Goal: Communication & Community: Answer question/provide support

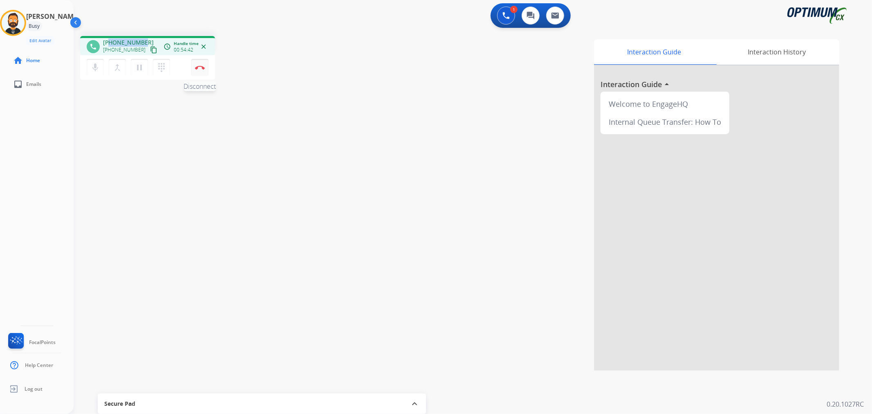
click at [203, 67] on img at bounding box center [200, 67] width 10 height 4
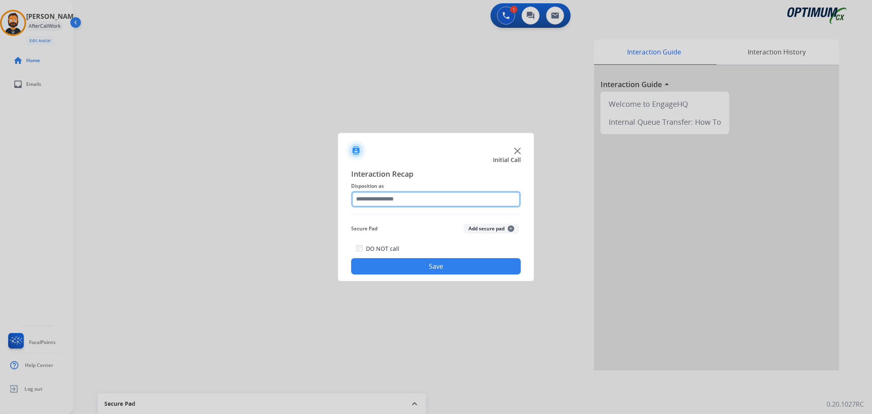
click at [398, 204] on input "text" at bounding box center [436, 199] width 170 height 16
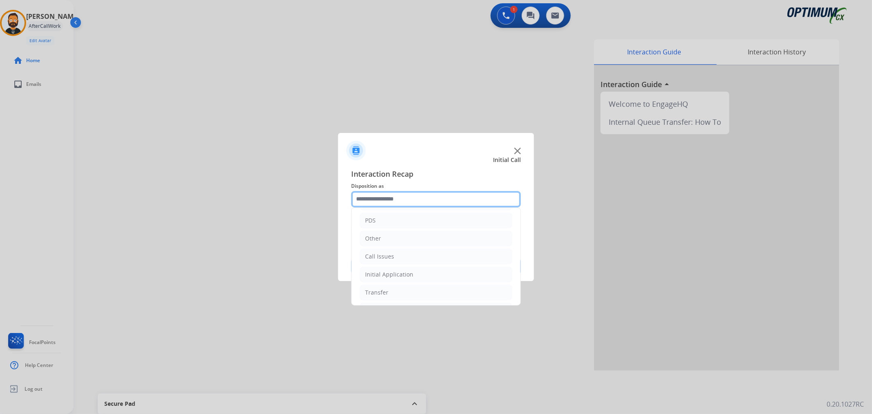
scroll to position [56, 0]
click at [402, 258] on div "Initial Application" at bounding box center [389, 255] width 48 height 8
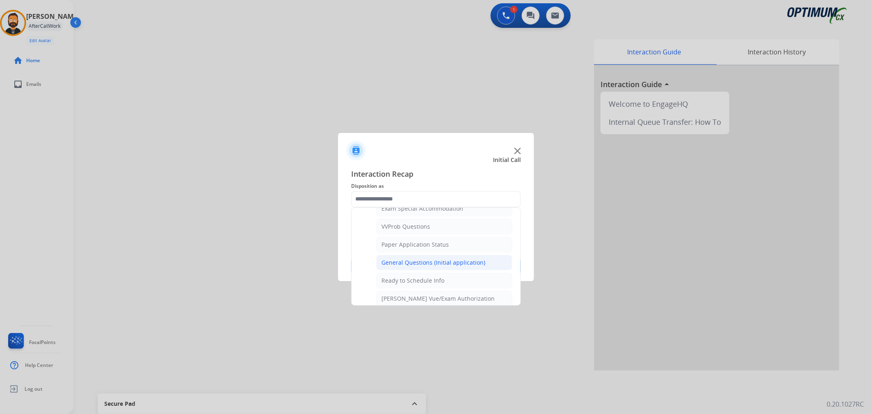
click at [430, 270] on li "General Questions (Initial application)" at bounding box center [444, 263] width 136 height 16
type input "**********"
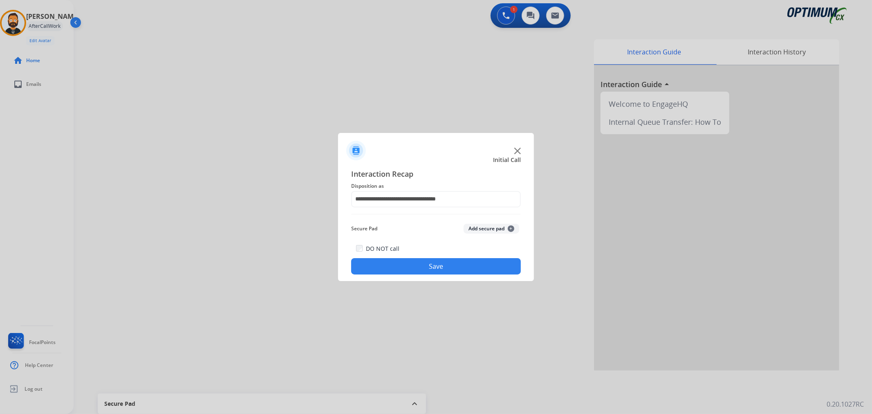
click at [430, 270] on button "Save" at bounding box center [436, 266] width 170 height 16
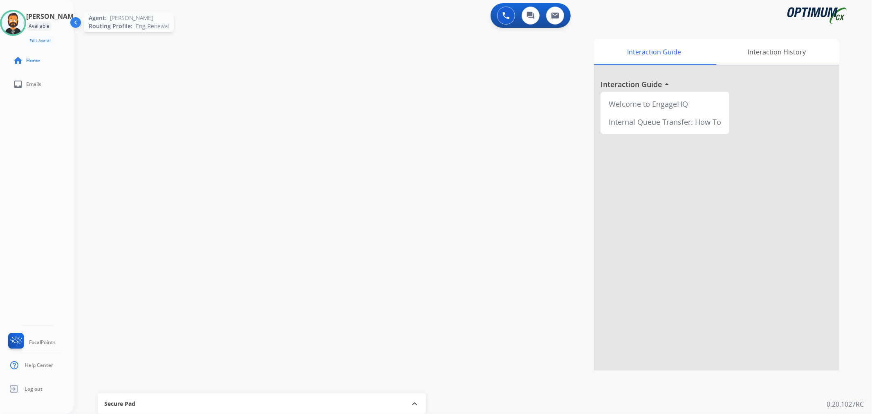
click at [20, 21] on img at bounding box center [13, 22] width 23 height 23
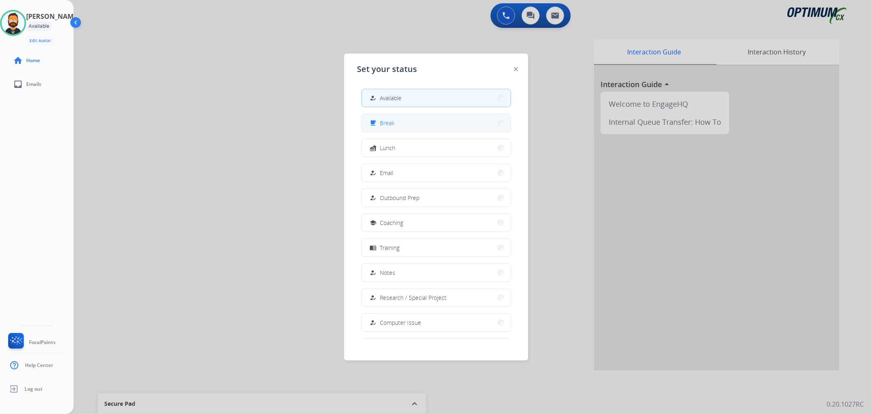
click at [439, 117] on button "free_breakfast Break" at bounding box center [436, 123] width 149 height 18
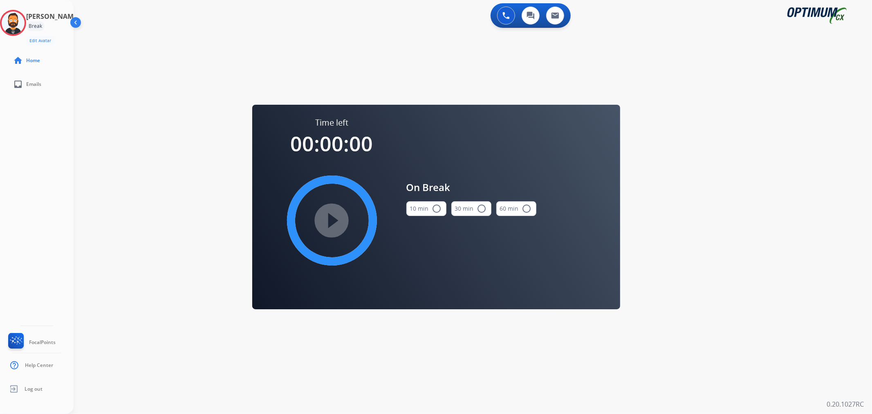
click at [408, 211] on button "10 min radio_button_unchecked" at bounding box center [426, 208] width 40 height 15
click at [327, 217] on mat-icon "play_circle_filled" at bounding box center [332, 220] width 10 height 10
click at [14, 25] on icon at bounding box center [13, 23] width 27 height 27
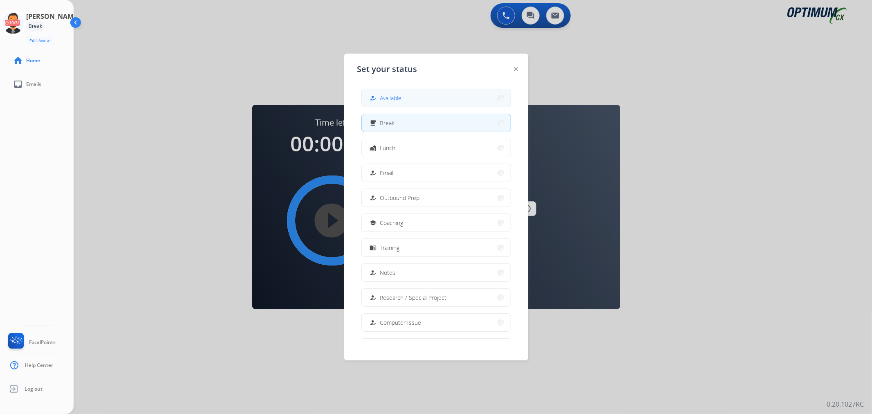
click at [378, 96] on div "how_to_reg" at bounding box center [374, 98] width 12 height 10
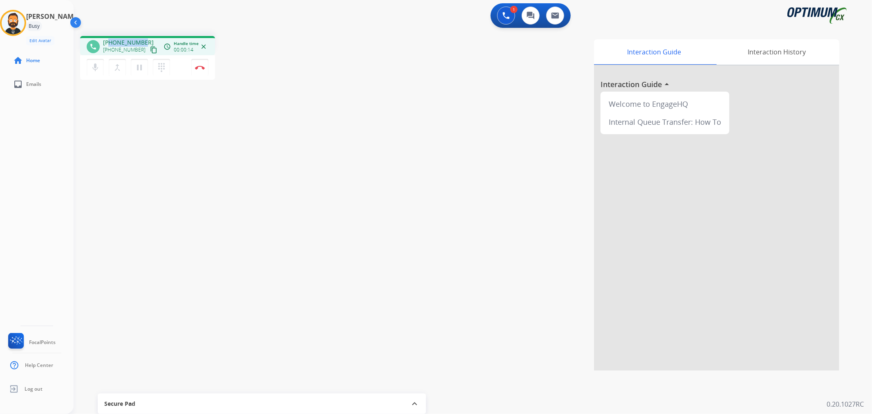
drag, startPoint x: 143, startPoint y: 40, endPoint x: 110, endPoint y: 38, distance: 34.0
click at [110, 38] on div "[PHONE_NUMBER] [PHONE_NUMBER] content_copy" at bounding box center [131, 46] width 56 height 16
copy span "2819980353"
click at [143, 67] on mat-icon "pause" at bounding box center [139, 68] width 10 height 10
click at [143, 61] on button "play_arrow Hold" at bounding box center [139, 67] width 17 height 17
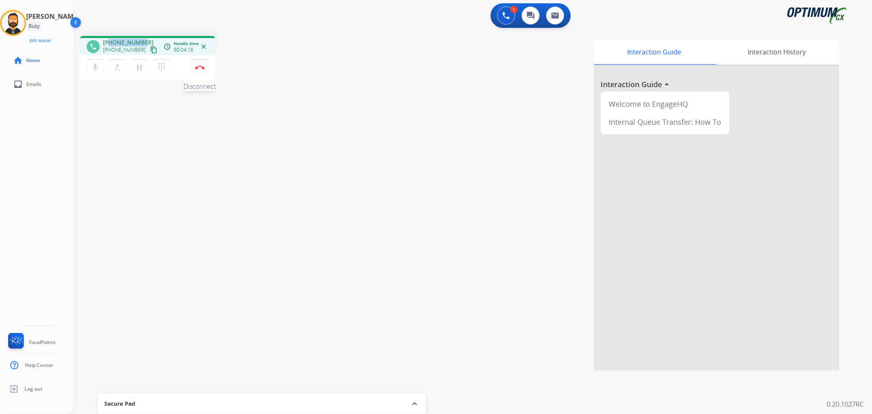
click at [198, 70] on button "Disconnect" at bounding box center [199, 67] width 17 height 17
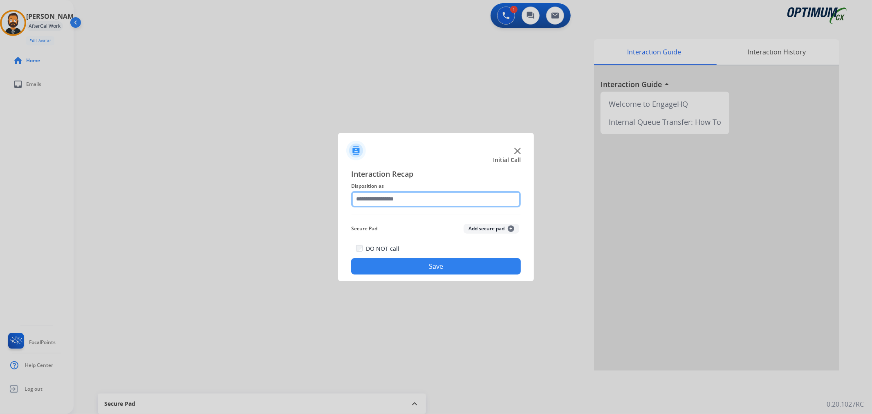
click at [379, 199] on input "text" at bounding box center [436, 199] width 170 height 16
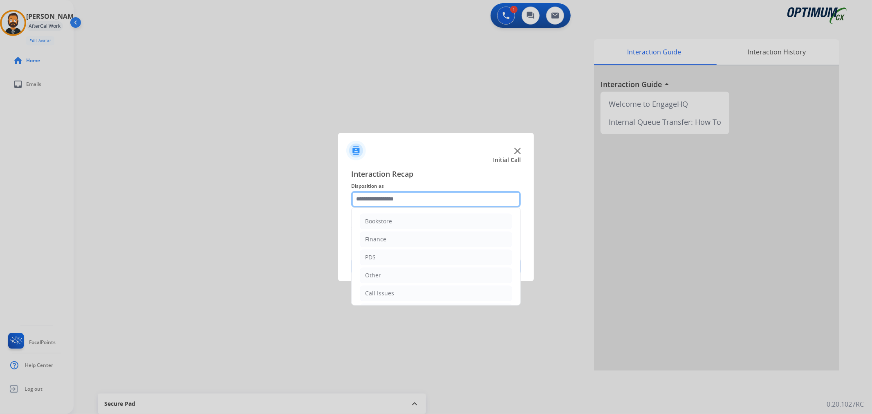
scroll to position [56, 0]
click at [407, 251] on div "Initial Application" at bounding box center [389, 255] width 48 height 8
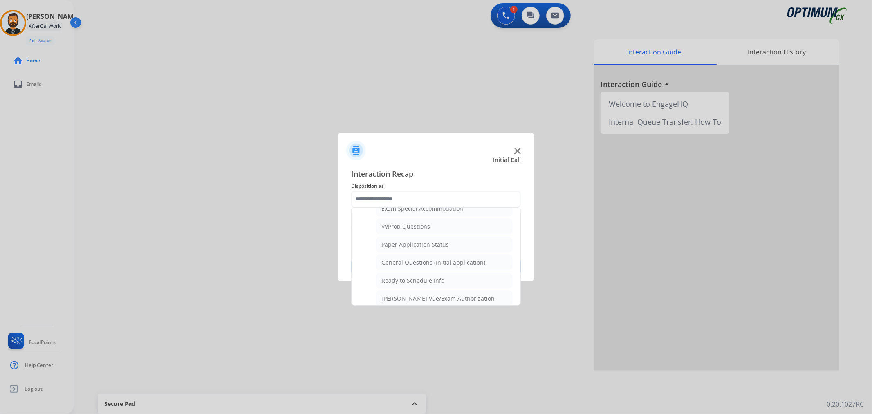
click at [431, 259] on li "General Questions (Initial application)" at bounding box center [444, 263] width 136 height 16
type input "**********"
click at [431, 259] on button "Save" at bounding box center [436, 266] width 170 height 16
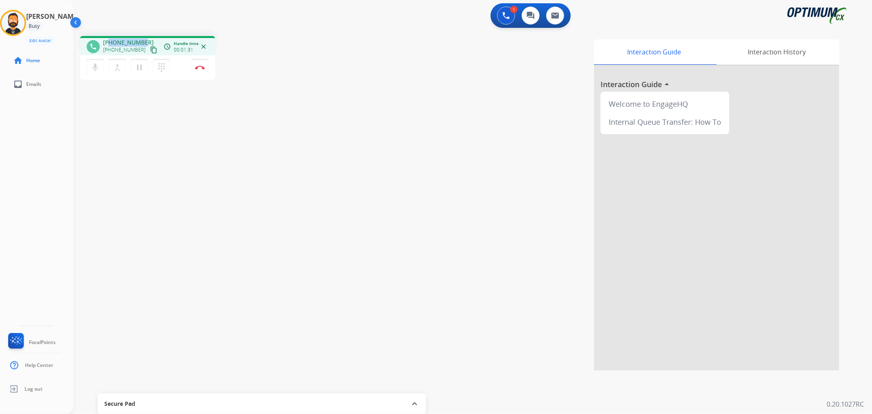
drag, startPoint x: 141, startPoint y: 41, endPoint x: 108, endPoint y: 38, distance: 32.9
click at [108, 38] on span "[PHONE_NUMBER]" at bounding box center [128, 42] width 51 height 8
copy span "8453545880"
click at [139, 65] on mat-icon "pause" at bounding box center [139, 68] width 10 height 10
click at [142, 67] on mat-icon "play_arrow" at bounding box center [139, 68] width 10 height 10
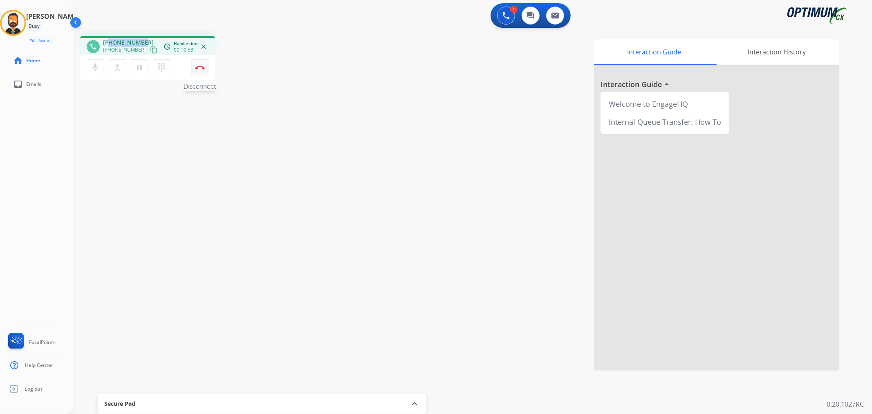
click at [200, 66] on img at bounding box center [200, 67] width 10 height 4
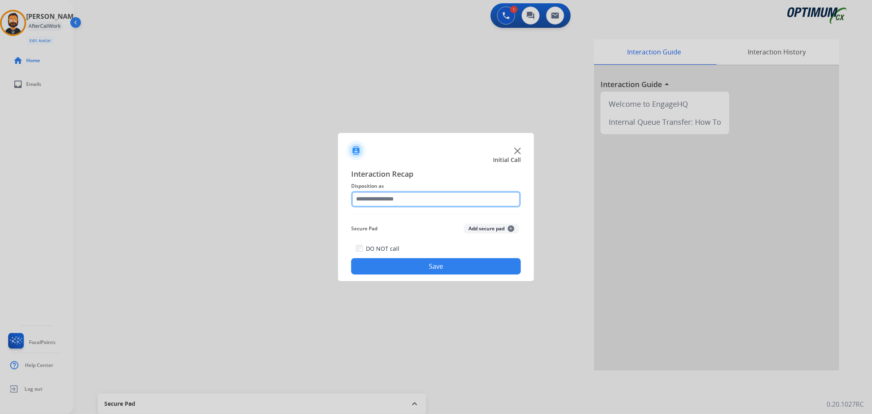
click at [379, 204] on input "text" at bounding box center [436, 199] width 170 height 16
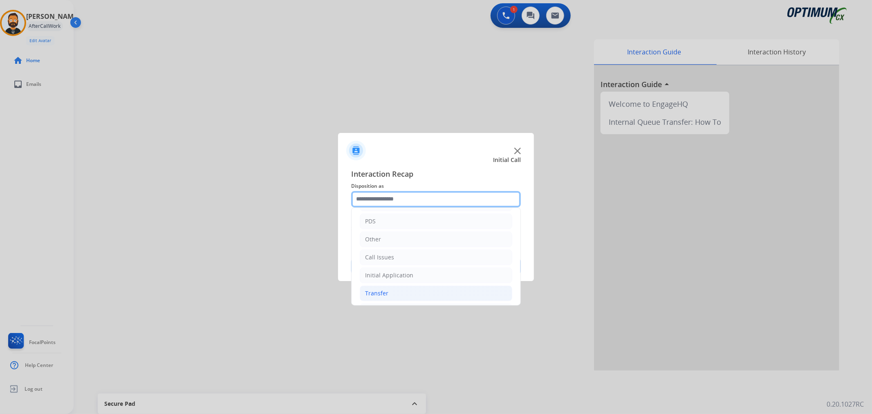
scroll to position [56, 0]
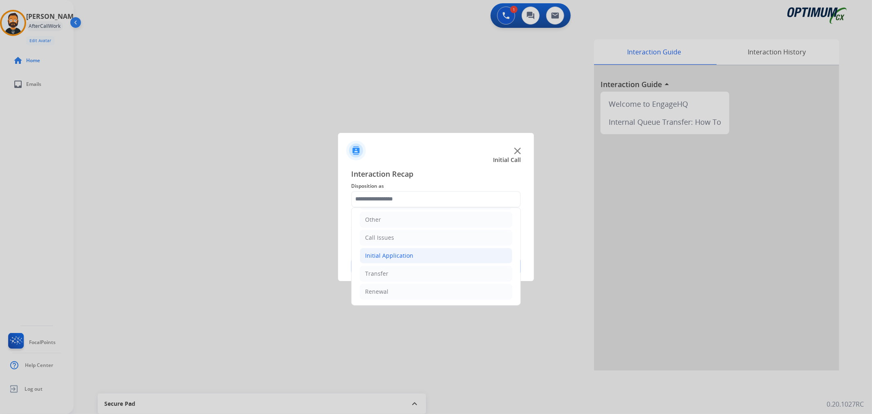
click at [408, 253] on div "Initial Application" at bounding box center [389, 255] width 48 height 8
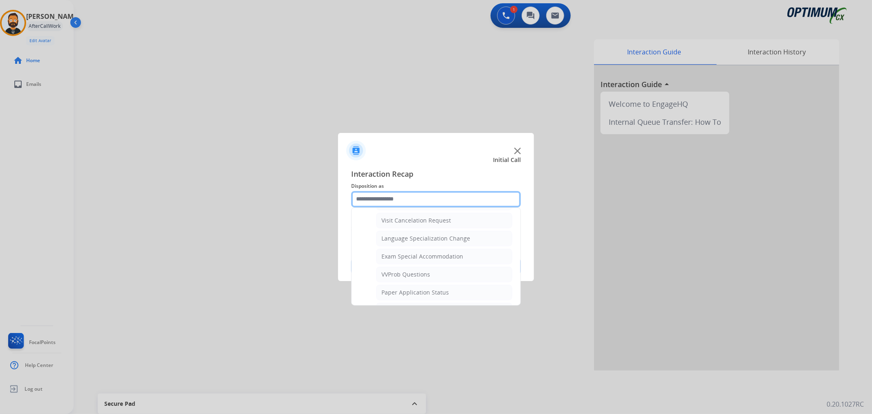
scroll to position [497, 0]
click at [392, 296] on li "Renewal" at bounding box center [436, 292] width 152 height 16
click at [410, 242] on div "Credential Resend (Renewal)" at bounding box center [420, 239] width 79 height 8
type input "**********"
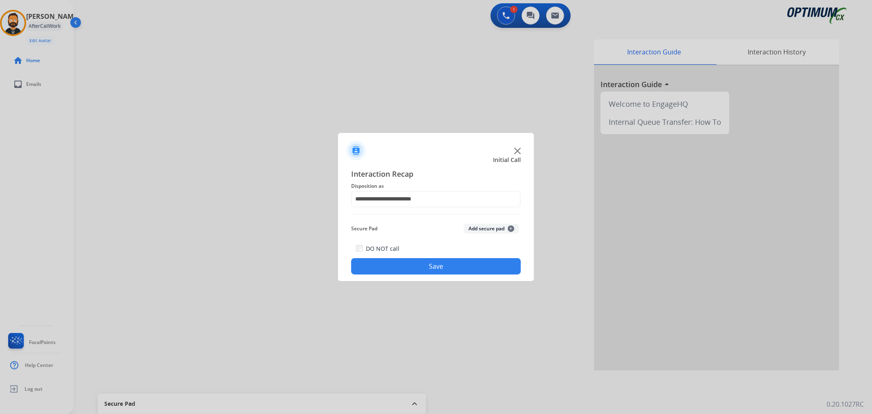
click at [406, 267] on button "Save" at bounding box center [436, 266] width 170 height 16
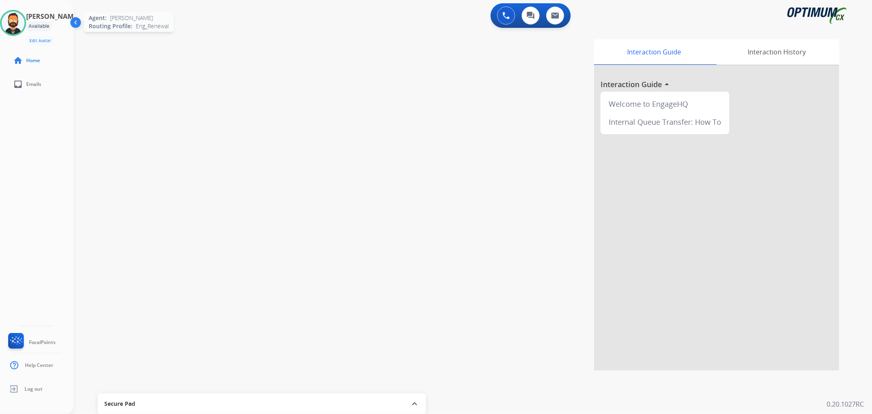
click at [22, 28] on img at bounding box center [13, 22] width 23 height 23
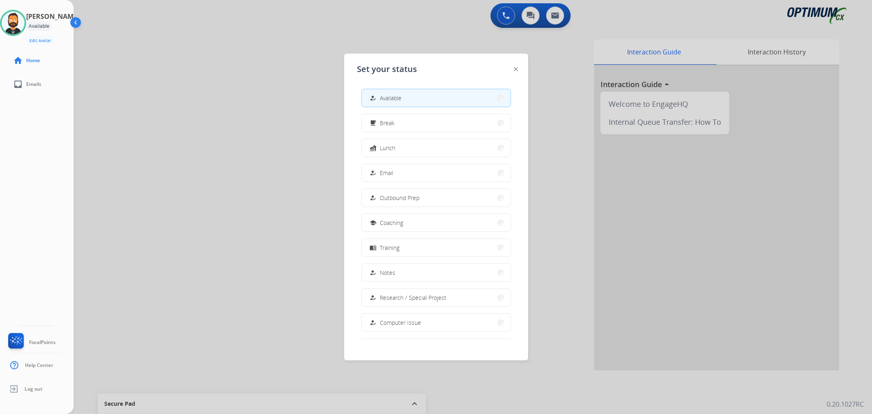
click at [365, 148] on button "fastfood Lunch" at bounding box center [436, 148] width 149 height 18
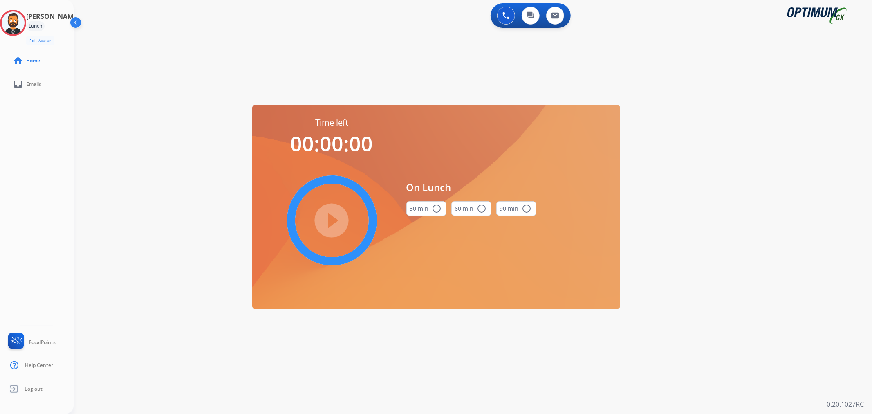
drag, startPoint x: 432, startPoint y: 211, endPoint x: 374, endPoint y: 210, distance: 58.1
click at [432, 210] on mat-icon "radio_button_unchecked" at bounding box center [437, 209] width 10 height 10
click at [327, 217] on mat-icon "play_circle_filled" at bounding box center [332, 220] width 10 height 10
click at [25, 20] on icon at bounding box center [13, 23] width 27 height 27
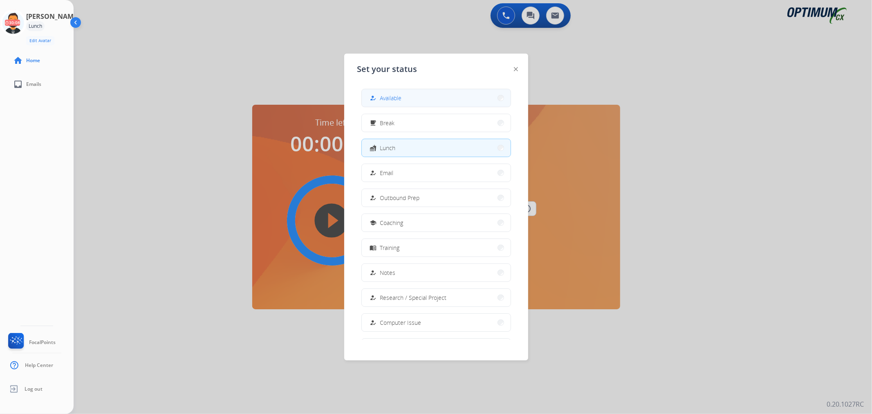
click at [384, 94] on span "Available" at bounding box center [391, 98] width 22 height 9
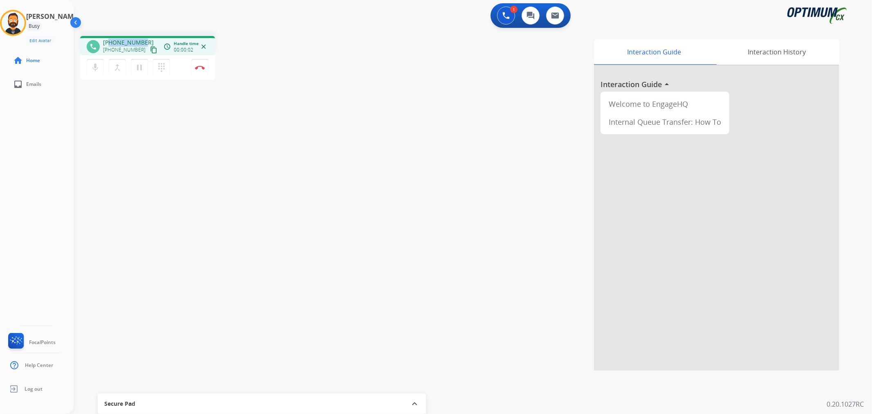
drag, startPoint x: 141, startPoint y: 38, endPoint x: 108, endPoint y: 41, distance: 33.2
click at [108, 41] on span "[PHONE_NUMBER]" at bounding box center [128, 42] width 51 height 8
copy span "5188853261"
click at [199, 65] on img at bounding box center [200, 67] width 10 height 4
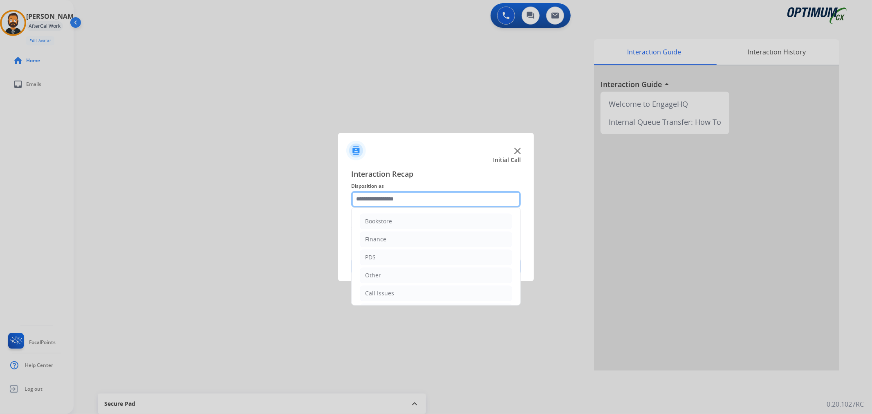
click at [441, 204] on input "text" at bounding box center [436, 199] width 170 height 16
click at [437, 198] on input "text" at bounding box center [436, 199] width 170 height 16
click at [395, 256] on div "Initial Application" at bounding box center [389, 255] width 48 height 8
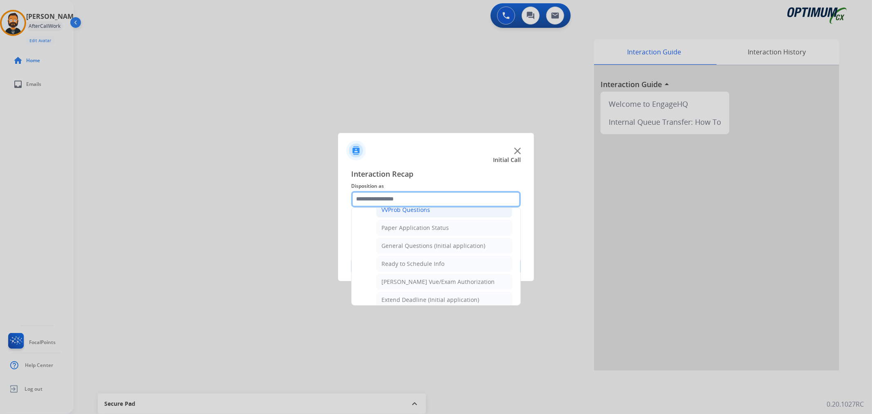
scroll to position [422, 0]
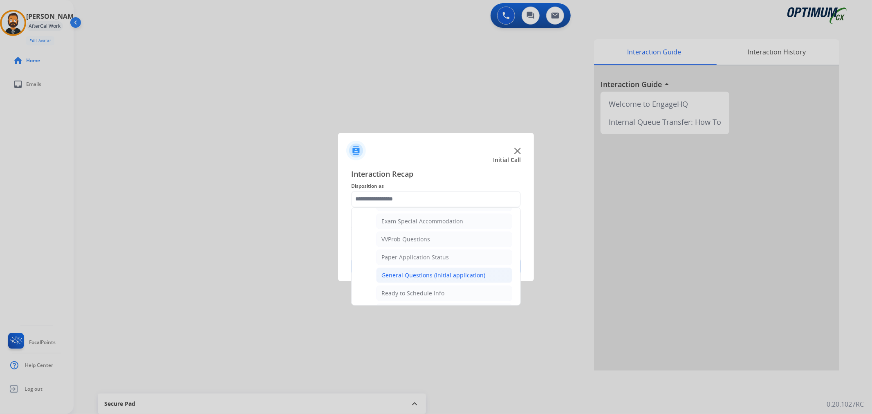
click at [410, 276] on div "General Questions (Initial application)" at bounding box center [433, 275] width 104 height 8
type input "**********"
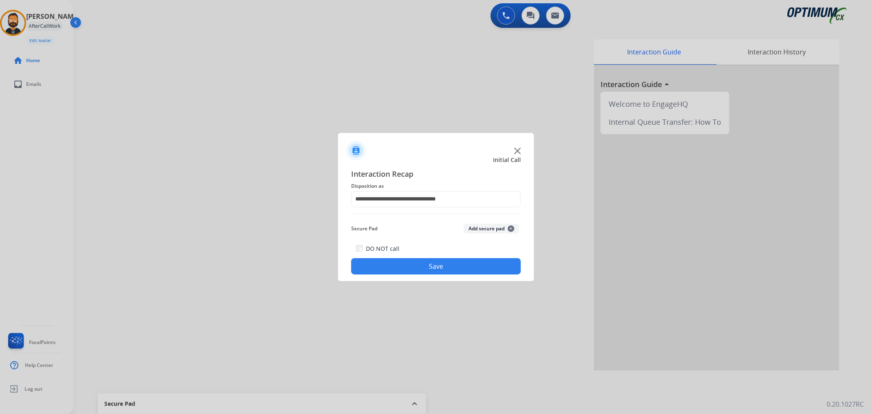
click at [410, 264] on button "Save" at bounding box center [436, 266] width 170 height 16
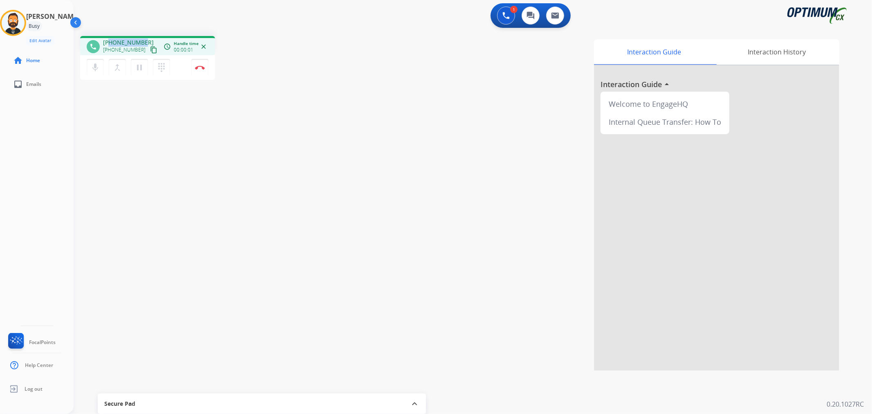
drag, startPoint x: 143, startPoint y: 40, endPoint x: 109, endPoint y: 39, distance: 34.3
click at [109, 39] on div "[PHONE_NUMBER] [PHONE_NUMBER] content_copy" at bounding box center [131, 46] width 56 height 16
copy span "2013444584"
click at [137, 67] on mat-icon "pause" at bounding box center [139, 68] width 10 height 10
click at [505, 14] on img at bounding box center [505, 15] width 7 height 7
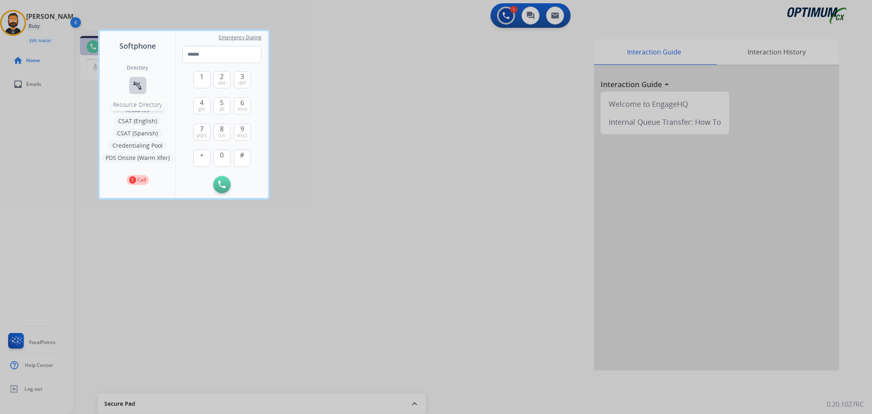
click at [134, 87] on mat-icon "connect_without_contact" at bounding box center [138, 86] width 10 height 10
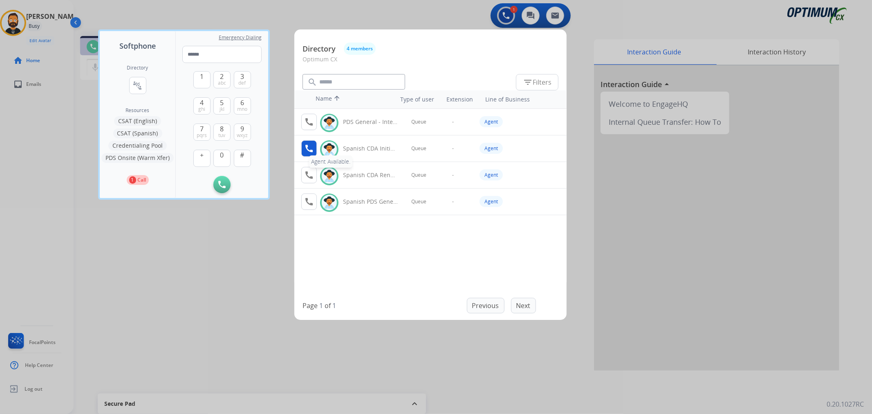
click at [304, 150] on mat-icon "call" at bounding box center [309, 148] width 10 height 10
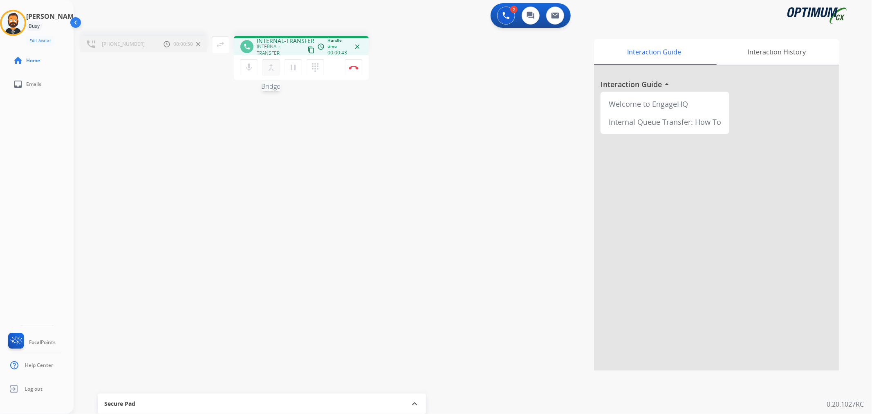
click at [271, 69] on mat-icon "merge_type" at bounding box center [271, 68] width 10 height 10
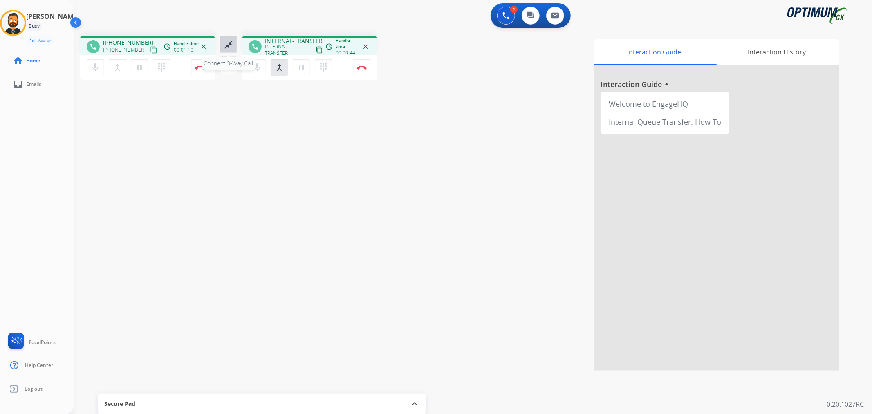
click at [225, 40] on mat-icon "close_fullscreen" at bounding box center [229, 45] width 10 height 10
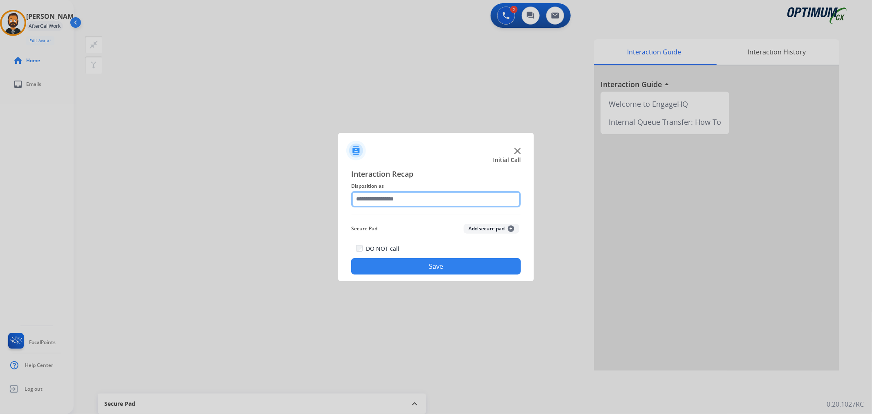
click at [441, 203] on input "text" at bounding box center [436, 199] width 170 height 16
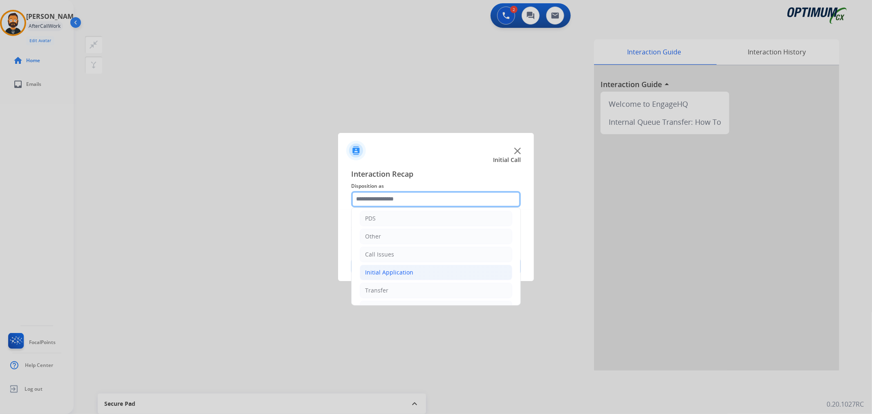
scroll to position [56, 0]
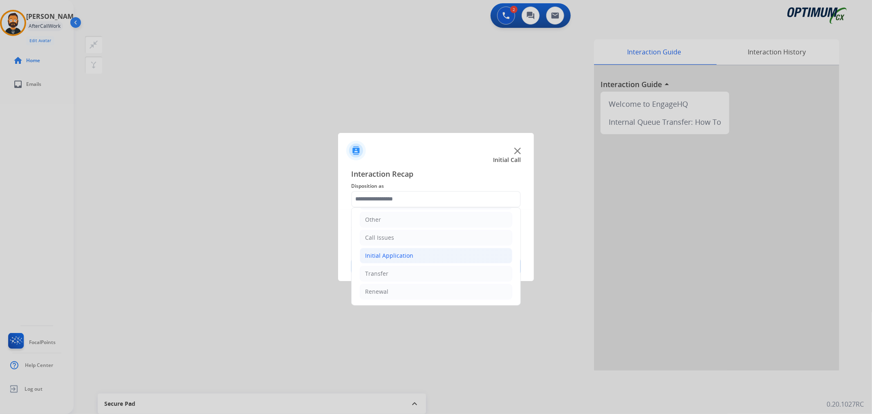
click at [397, 256] on div "Initial Application" at bounding box center [389, 255] width 48 height 8
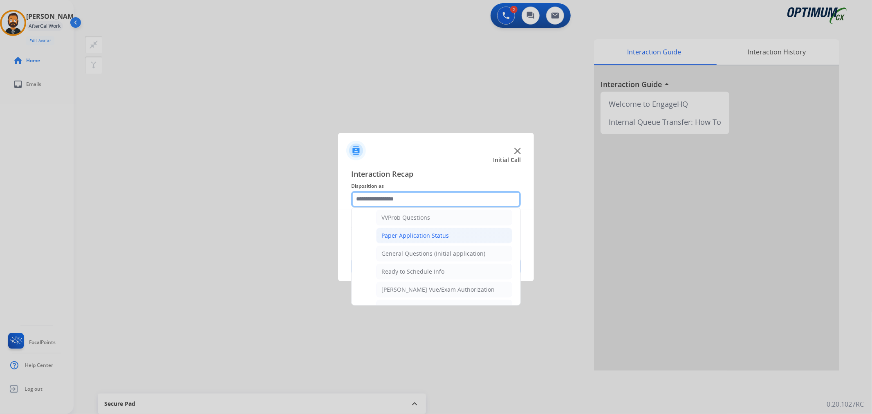
scroll to position [422, 0]
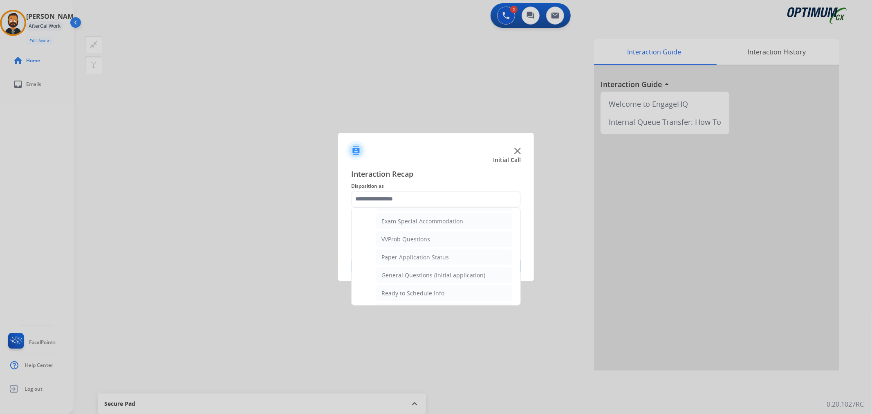
click at [404, 276] on div "General Questions (Initial application)" at bounding box center [433, 275] width 104 height 8
type input "**********"
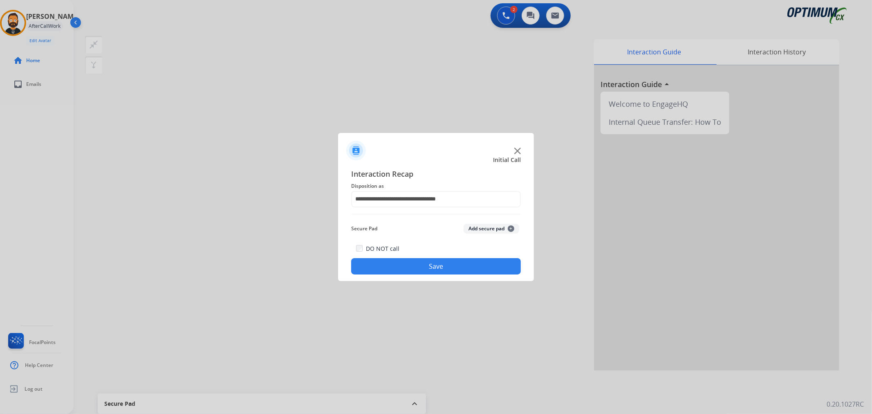
click at [406, 269] on button "Save" at bounding box center [436, 266] width 170 height 16
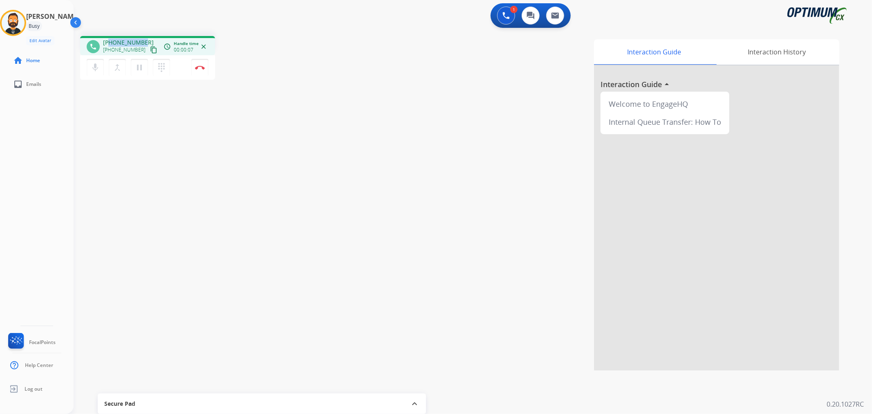
drag, startPoint x: 142, startPoint y: 36, endPoint x: 108, endPoint y: 41, distance: 34.3
click at [108, 41] on div "phone [PHONE_NUMBER] [PHONE_NUMBER] content_copy access_time Call metrics Queue…" at bounding box center [147, 45] width 135 height 19
copy span "2532440118"
click at [140, 67] on mat-icon "pause" at bounding box center [139, 68] width 10 height 10
click at [137, 63] on mat-icon "play_arrow" at bounding box center [139, 68] width 10 height 10
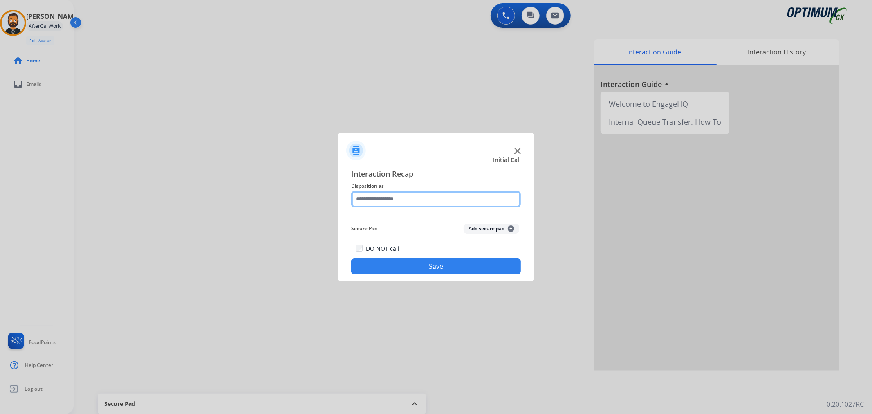
click at [393, 197] on input "text" at bounding box center [436, 199] width 170 height 16
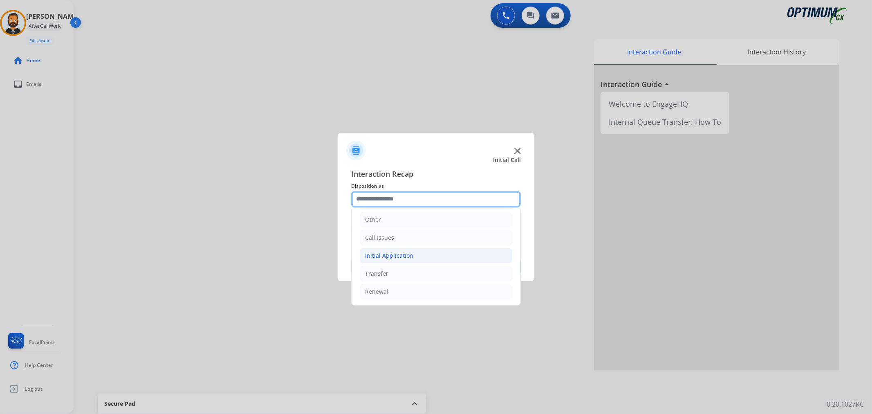
scroll to position [0, 0]
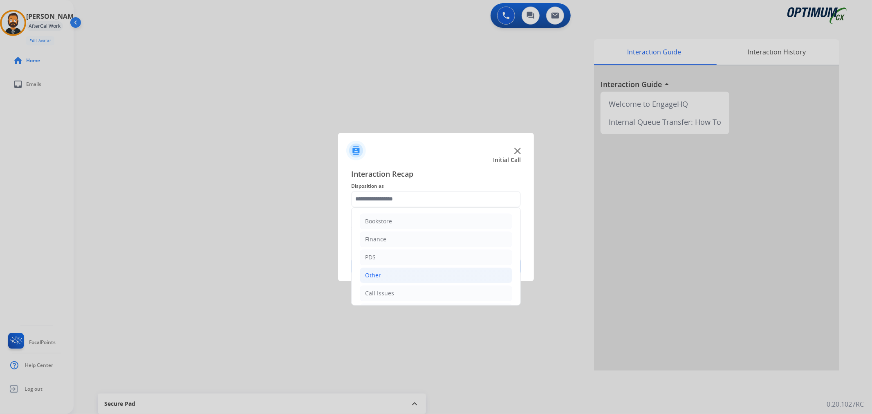
click at [387, 274] on li "Other" at bounding box center [436, 275] width 152 height 16
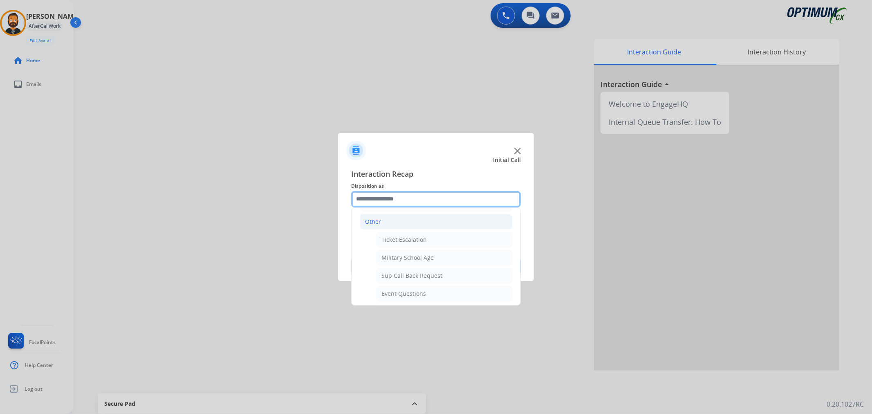
scroll to position [76, 0]
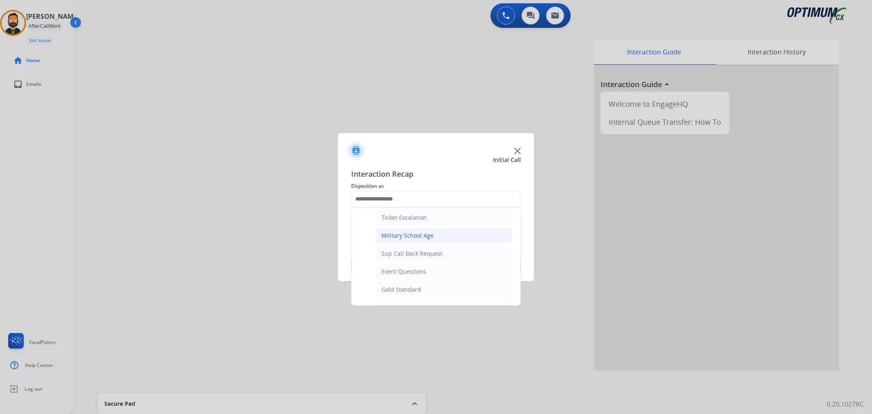
click at [419, 238] on div "Military School Age" at bounding box center [407, 235] width 52 height 8
type input "**********"
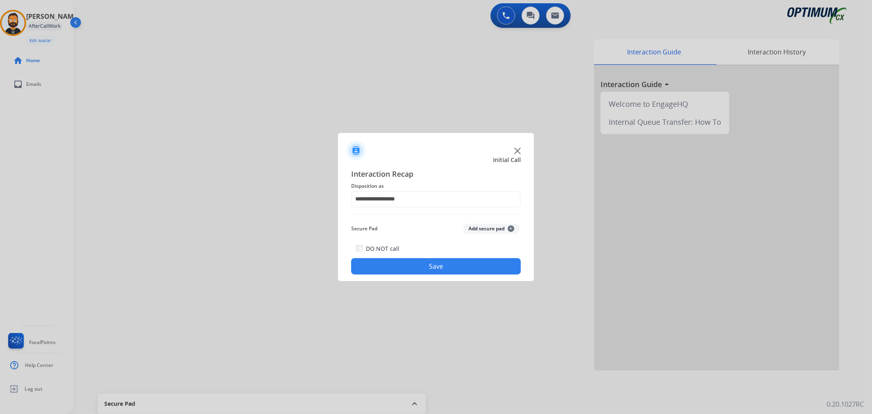
click at [423, 265] on button "Save" at bounding box center [436, 266] width 170 height 16
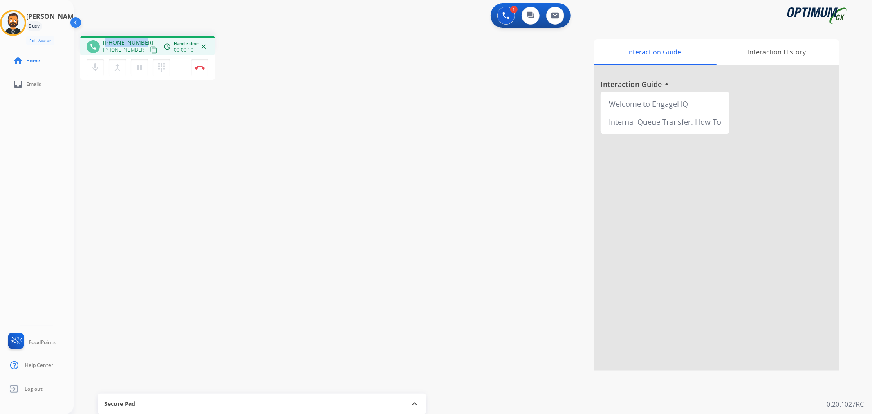
drag, startPoint x: 143, startPoint y: 39, endPoint x: 108, endPoint y: 40, distance: 36.0
click at [108, 40] on div "[PHONE_NUMBER] [PHONE_NUMBER] content_copy" at bounding box center [131, 46] width 56 height 16
click at [108, 40] on span "[PHONE_NUMBER]" at bounding box center [128, 42] width 51 height 8
drag, startPoint x: 109, startPoint y: 39, endPoint x: 145, endPoint y: 38, distance: 35.6
click at [145, 38] on div "[PHONE_NUMBER] [PHONE_NUMBER] content_copy" at bounding box center [131, 46] width 56 height 16
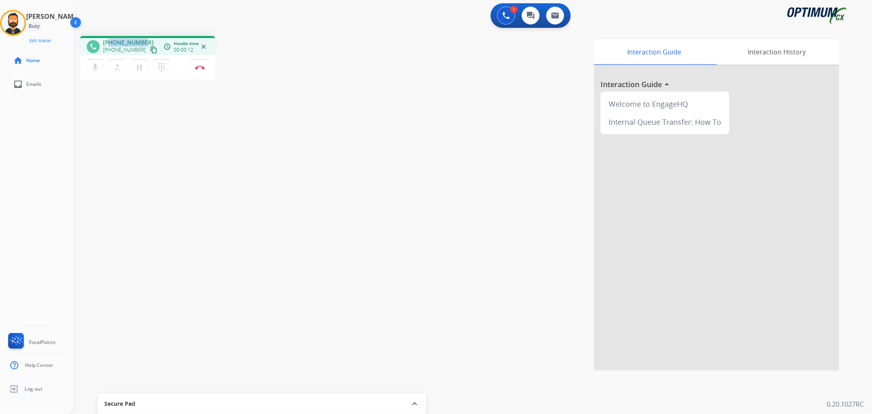
copy span "2514478808"
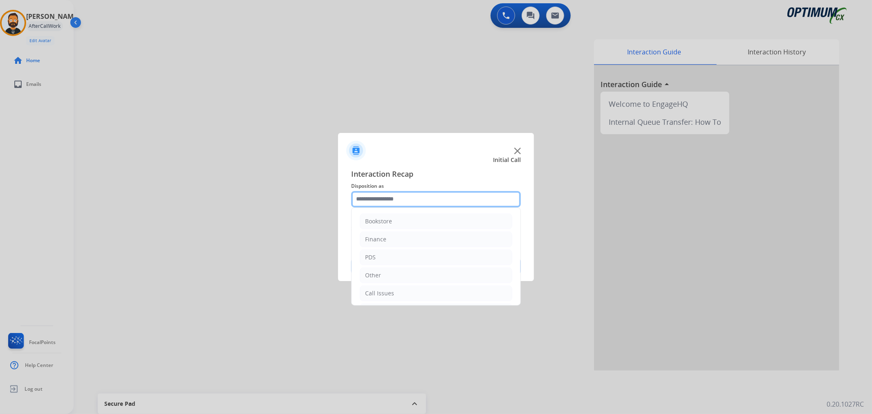
click at [397, 193] on input "text" at bounding box center [436, 199] width 170 height 16
click at [394, 287] on li "Renewal" at bounding box center [436, 292] width 152 height 16
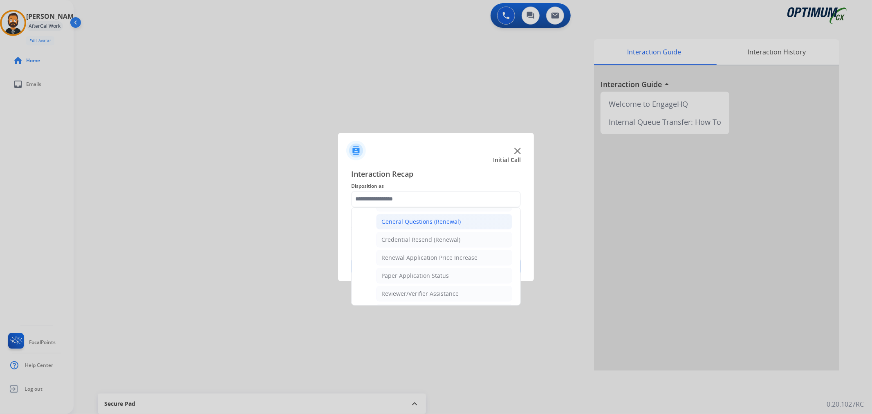
click at [416, 222] on div "General Questions (Renewal)" at bounding box center [420, 221] width 79 height 8
type input "**********"
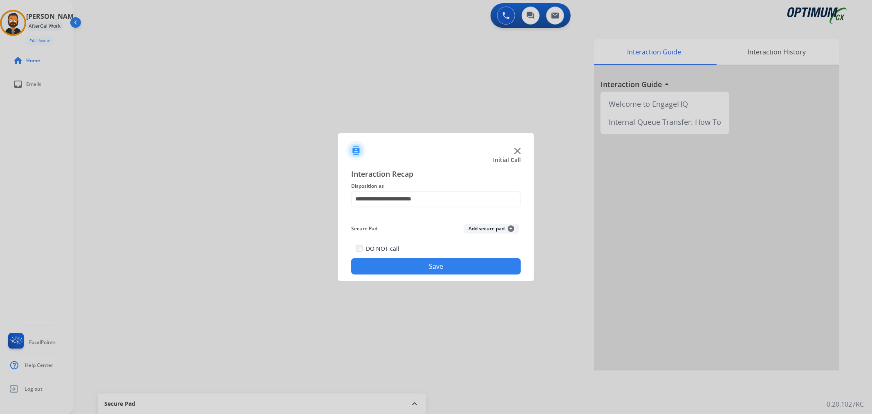
click at [421, 271] on button "Save" at bounding box center [436, 266] width 170 height 16
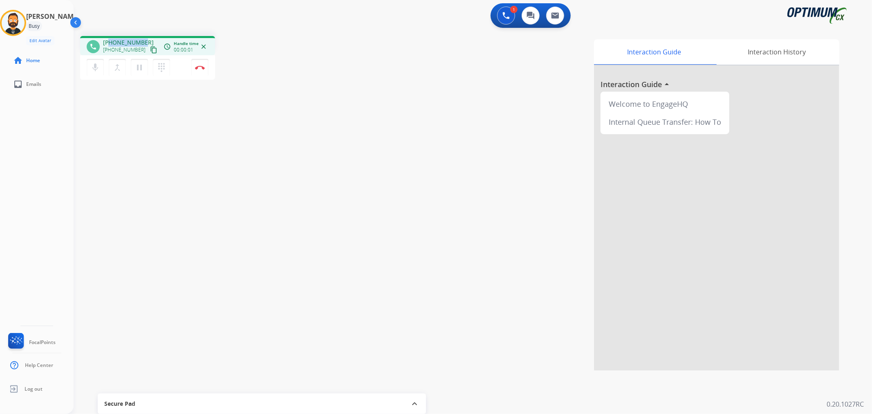
drag, startPoint x: 146, startPoint y: 39, endPoint x: 110, endPoint y: 41, distance: 35.6
click at [110, 41] on div "[PHONE_NUMBER] [PHONE_NUMBER] content_copy" at bounding box center [131, 46] width 56 height 16
copy span "2152981688"
click at [202, 71] on button "Disconnect" at bounding box center [199, 67] width 17 height 17
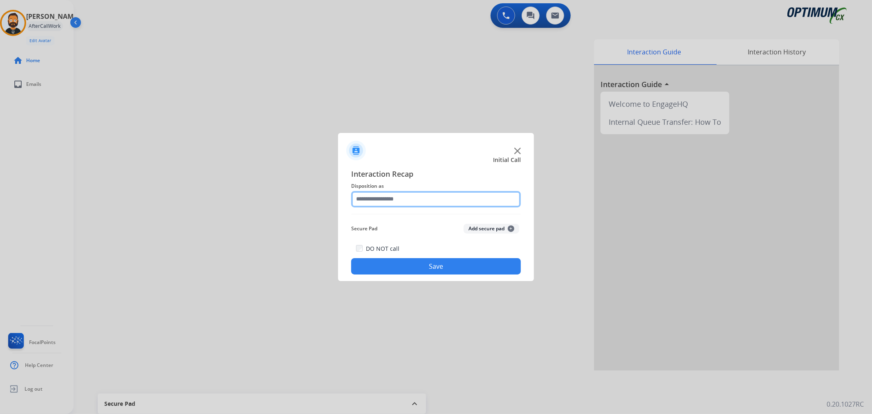
click at [456, 195] on input "text" at bounding box center [436, 199] width 170 height 16
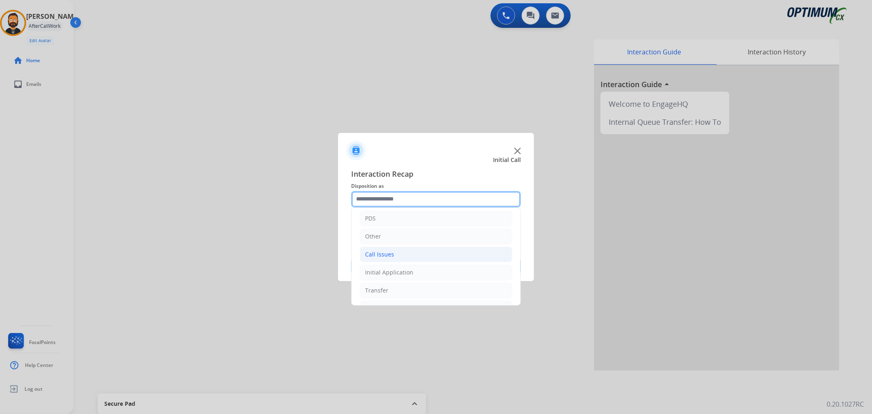
scroll to position [56, 0]
click at [395, 258] on div "Initial Application" at bounding box center [389, 255] width 48 height 8
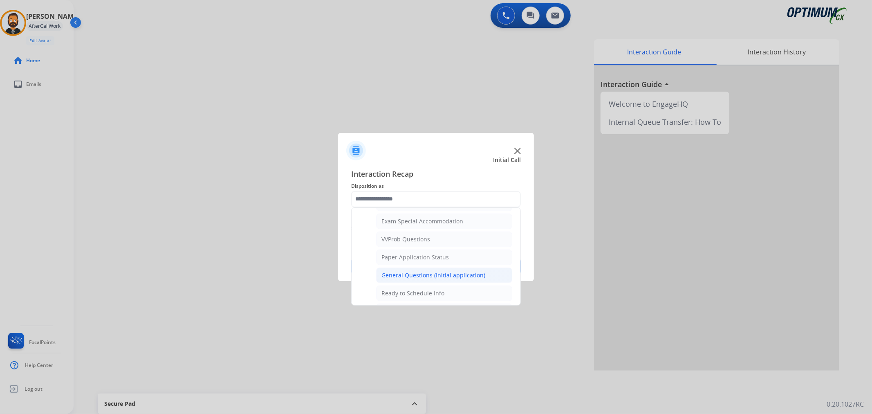
click at [417, 271] on li "General Questions (Initial application)" at bounding box center [444, 275] width 136 height 16
type input "**********"
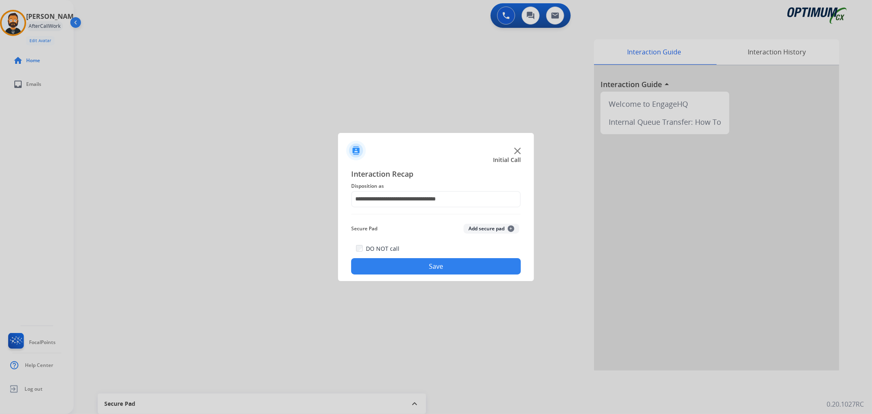
click at [416, 274] on button "Save" at bounding box center [436, 266] width 170 height 16
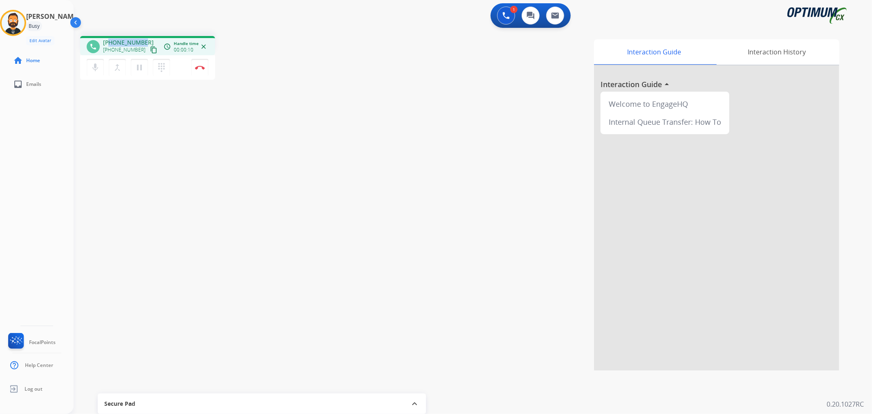
drag, startPoint x: 145, startPoint y: 38, endPoint x: 108, endPoint y: 39, distance: 36.4
click at [108, 39] on div "[PHONE_NUMBER] [PHONE_NUMBER] content_copy" at bounding box center [131, 46] width 56 height 16
copy span "8038409365"
click at [201, 66] on img at bounding box center [200, 67] width 10 height 4
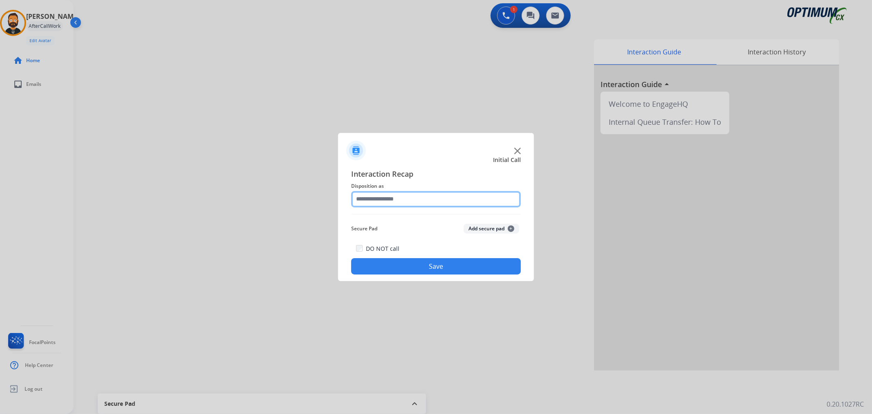
click at [369, 195] on input "text" at bounding box center [436, 199] width 170 height 16
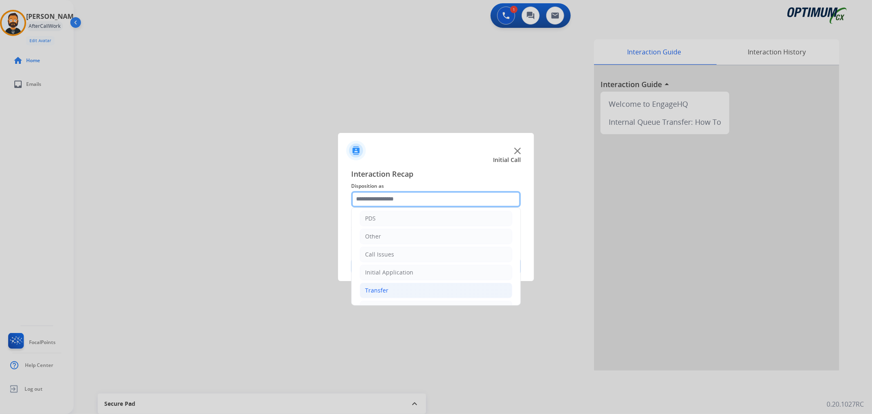
scroll to position [56, 0]
click at [390, 287] on li "Renewal" at bounding box center [436, 292] width 152 height 16
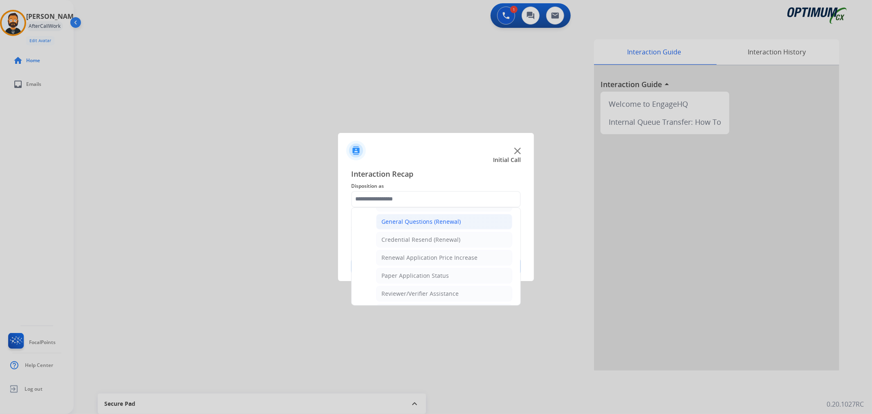
click at [436, 220] on div "General Questions (Renewal)" at bounding box center [420, 221] width 79 height 8
type input "**********"
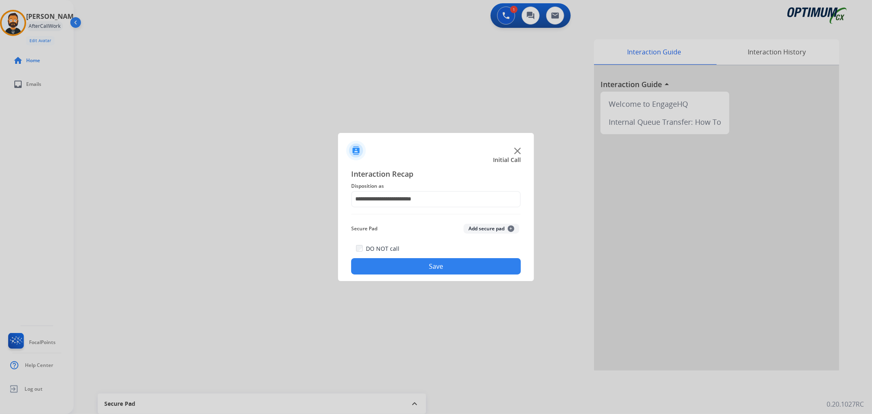
click at [424, 264] on button "Save" at bounding box center [436, 266] width 170 height 16
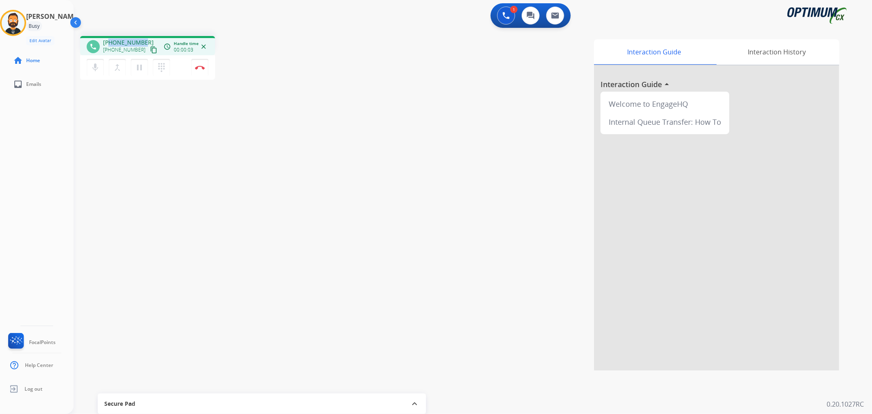
drag, startPoint x: 143, startPoint y: 40, endPoint x: 110, endPoint y: 39, distance: 33.5
click at [110, 39] on div "[PHONE_NUMBER] [PHONE_NUMBER] content_copy" at bounding box center [131, 46] width 56 height 16
copy span "7408126294"
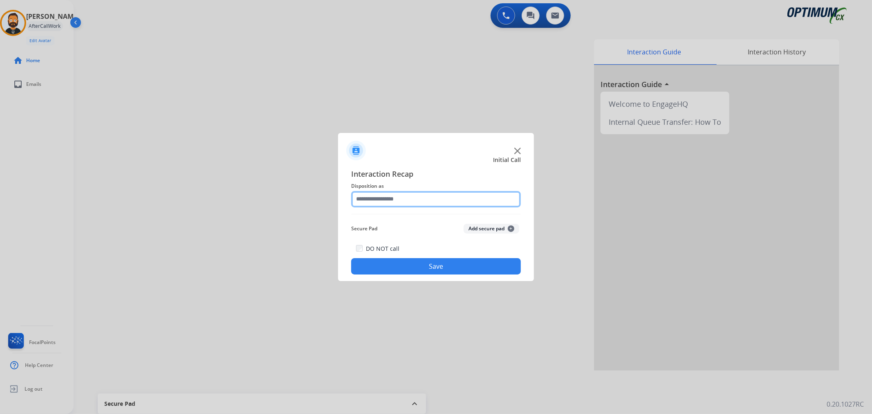
click at [463, 199] on input "text" at bounding box center [436, 199] width 170 height 16
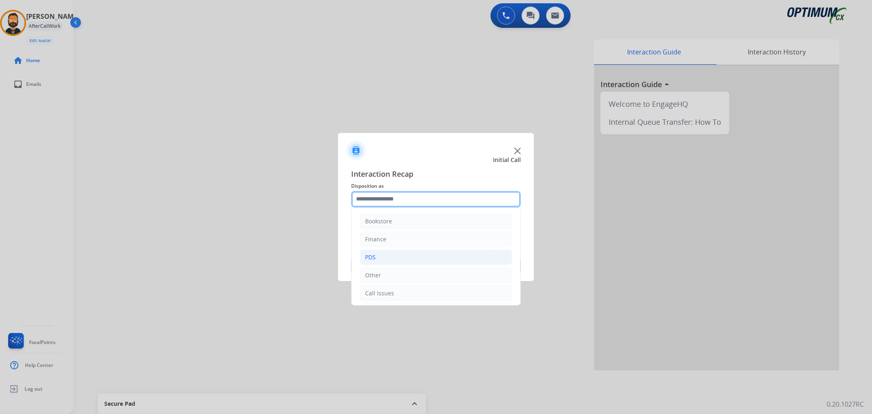
scroll to position [56, 0]
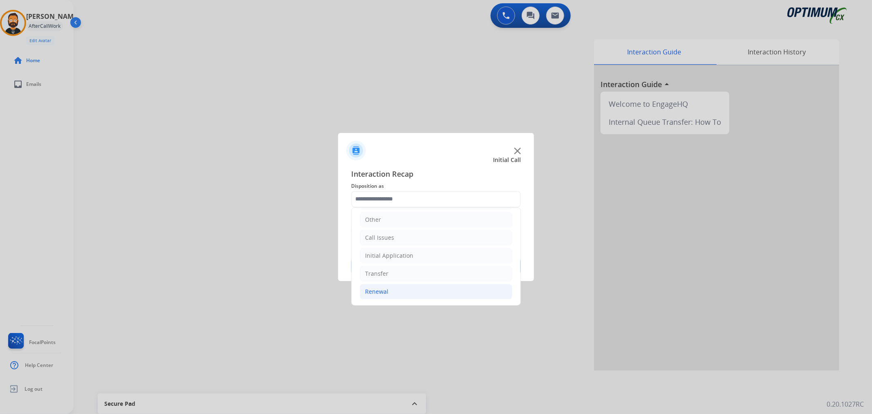
click at [388, 289] on li "Renewal" at bounding box center [436, 292] width 152 height 16
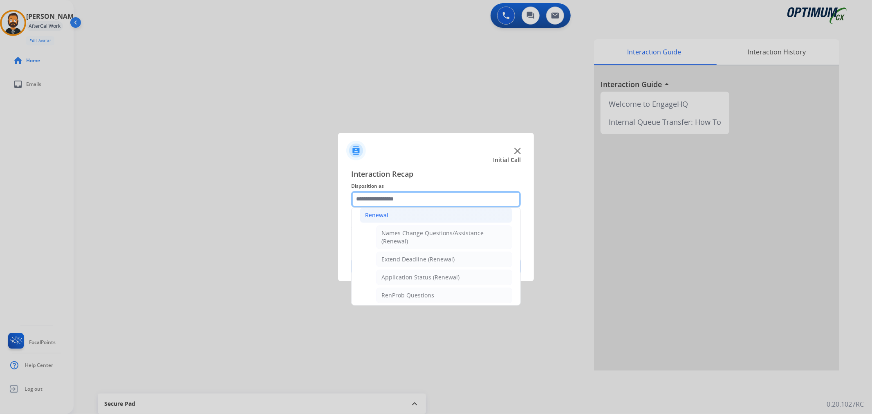
scroll to position [207, 0]
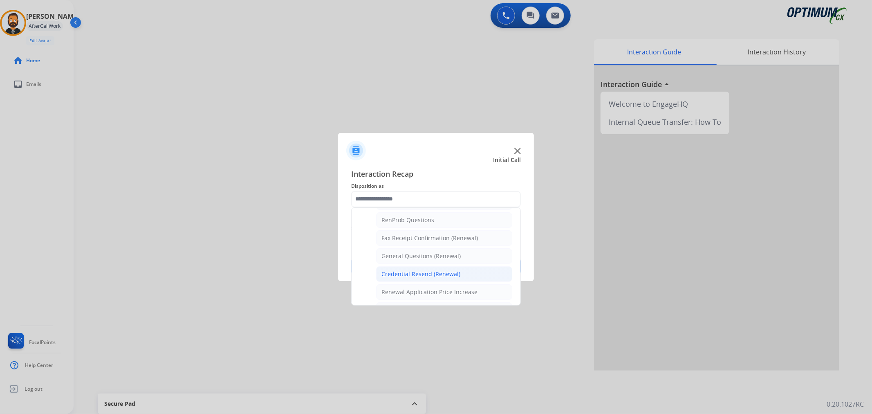
click at [423, 277] on div "Credential Resend (Renewal)" at bounding box center [420, 274] width 79 height 8
type input "**********"
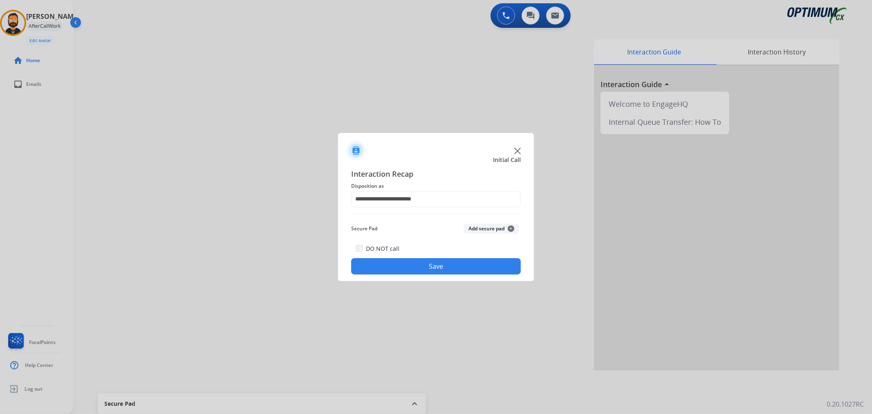
click at [424, 270] on button "Save" at bounding box center [436, 266] width 170 height 16
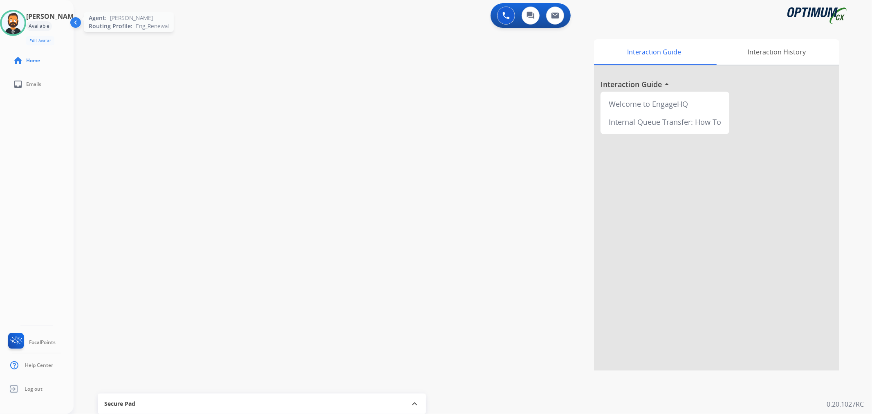
click at [19, 25] on img at bounding box center [13, 22] width 23 height 23
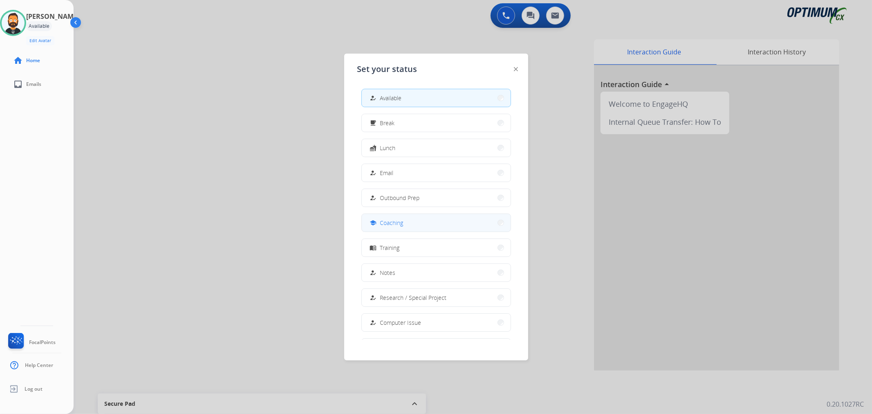
click at [400, 224] on span "Coaching" at bounding box center [391, 222] width 23 height 9
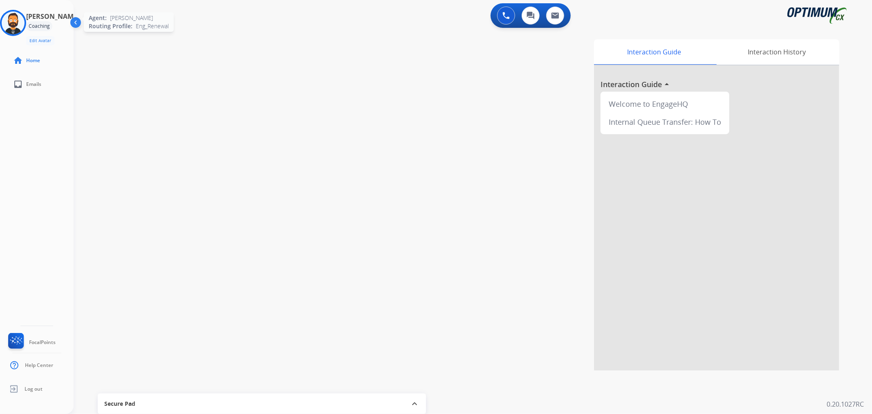
click at [17, 30] on img at bounding box center [13, 22] width 23 height 23
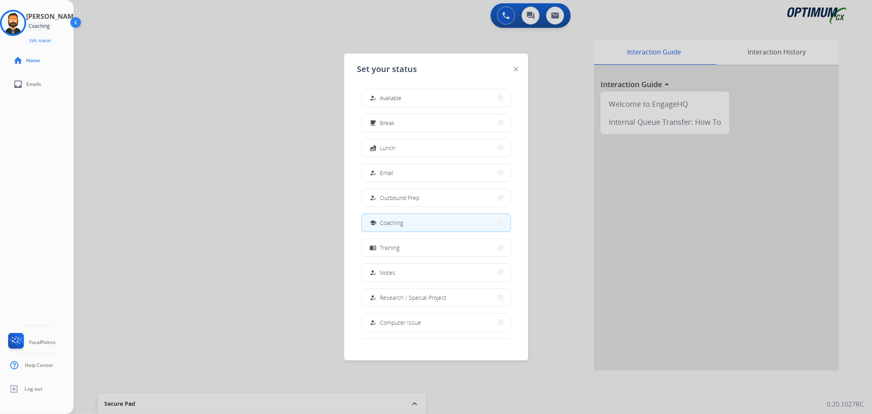
click at [379, 96] on div "how_to_reg" at bounding box center [374, 98] width 12 height 10
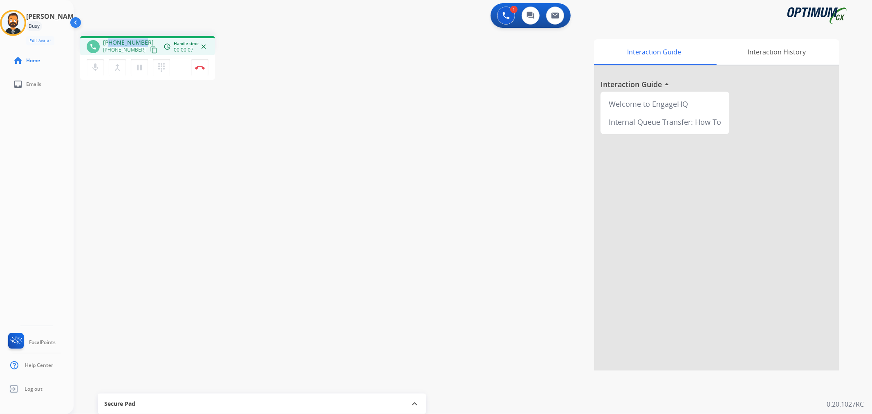
copy span "9512140486"
drag, startPoint x: 143, startPoint y: 37, endPoint x: 109, endPoint y: 41, distance: 34.6
click at [109, 41] on div "phone [PHONE_NUMBER] [PHONE_NUMBER] content_copy access_time Call metrics Queue…" at bounding box center [147, 45] width 135 height 19
click at [201, 67] on img at bounding box center [200, 67] width 10 height 4
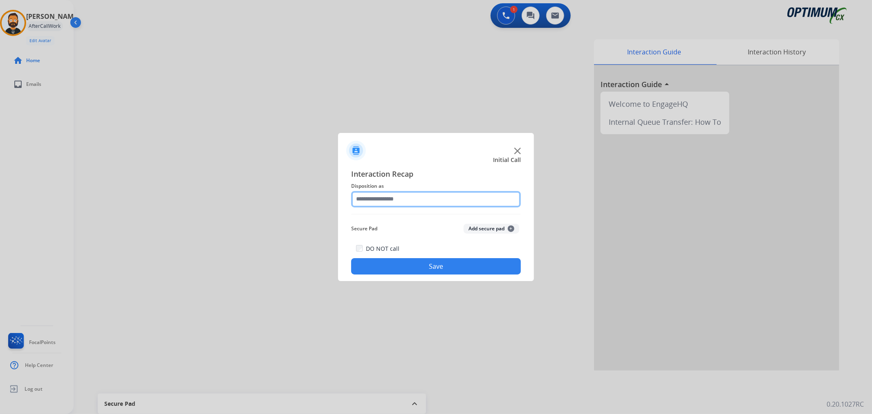
drag, startPoint x: 348, startPoint y: 186, endPoint x: 385, endPoint y: 206, distance: 42.4
click at [383, 206] on input "text" at bounding box center [436, 199] width 170 height 16
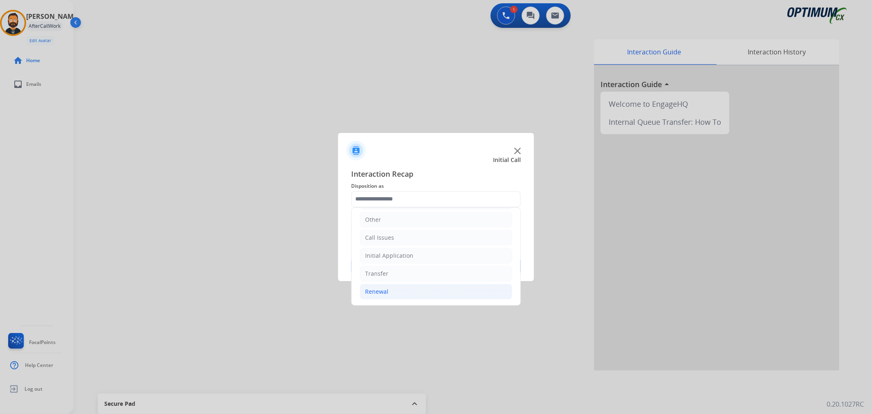
click at [401, 292] on li "Renewal" at bounding box center [436, 292] width 152 height 16
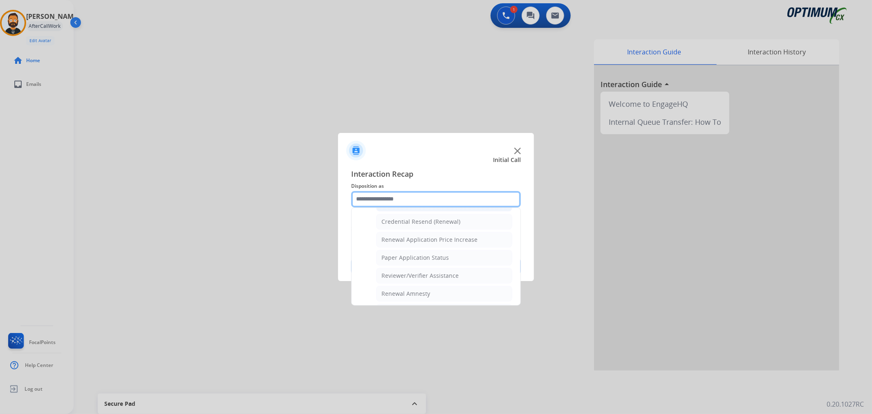
scroll to position [242, 0]
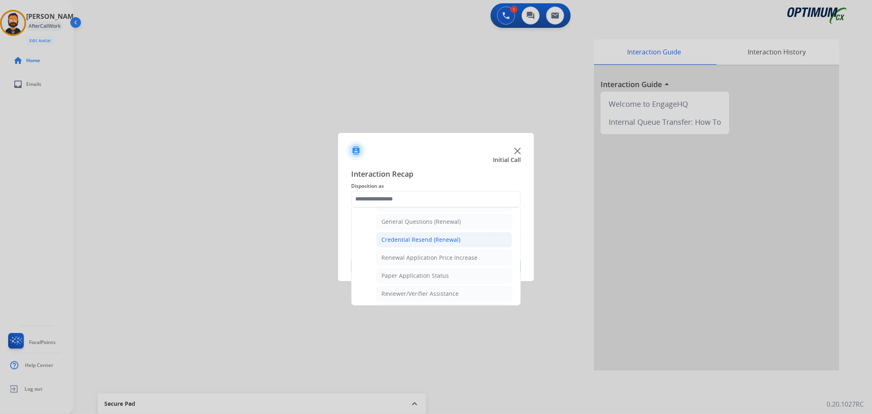
click at [417, 242] on div "Credential Resend (Renewal)" at bounding box center [420, 239] width 79 height 8
type input "**********"
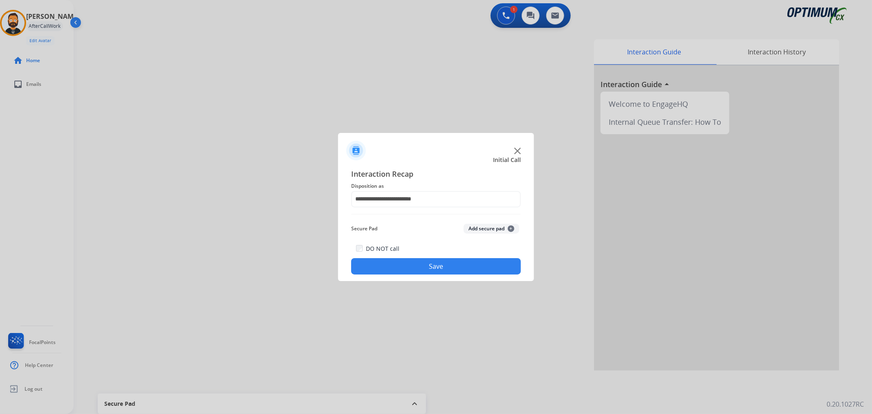
drag, startPoint x: 411, startPoint y: 271, endPoint x: 407, endPoint y: 270, distance: 4.8
click at [411, 271] on button "Save" at bounding box center [436, 266] width 170 height 16
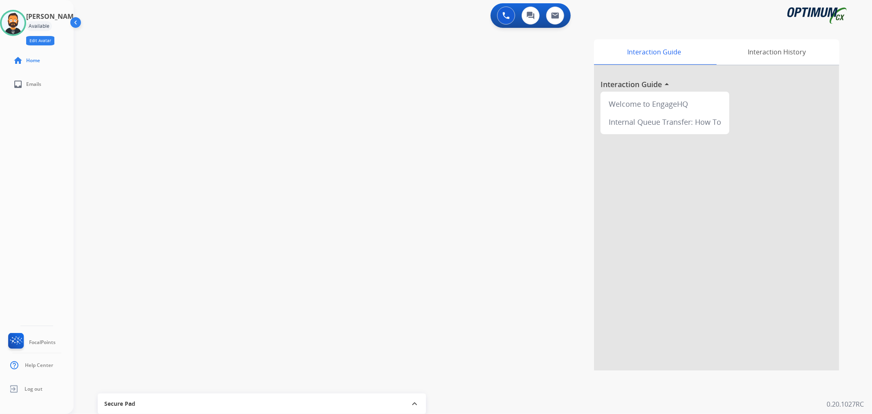
drag, startPoint x: 23, startPoint y: 23, endPoint x: 56, endPoint y: 38, distance: 36.9
click at [23, 23] on img at bounding box center [13, 22] width 23 height 23
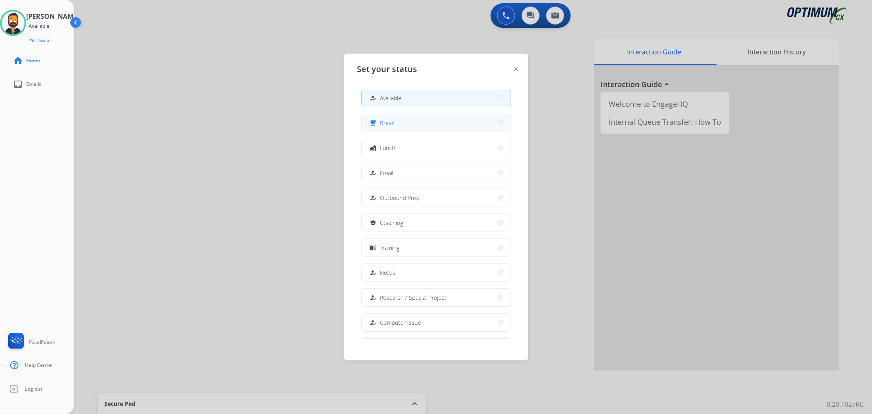
click at [379, 123] on div "free_breakfast" at bounding box center [374, 123] width 12 height 10
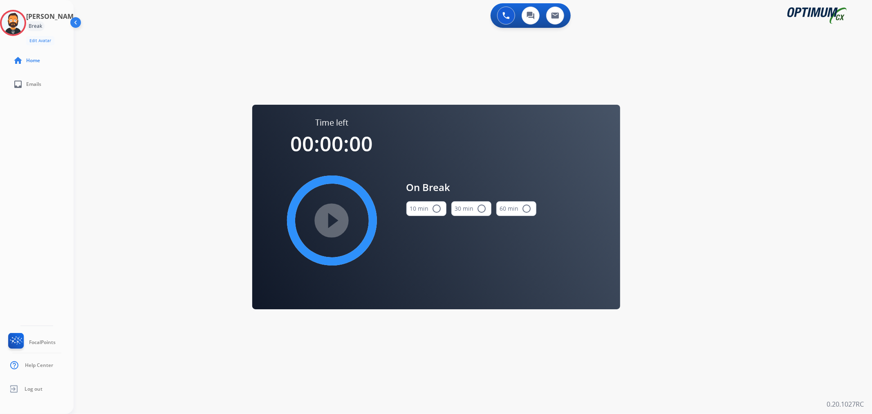
click at [430, 210] on button "10 min radio_button_unchecked" at bounding box center [426, 208] width 40 height 15
click at [337, 215] on mat-icon "play_circle_filled" at bounding box center [332, 220] width 10 height 10
drag, startPoint x: 15, startPoint y: 22, endPoint x: 67, endPoint y: 46, distance: 57.2
click at [15, 22] on icon at bounding box center [13, 23] width 27 height 27
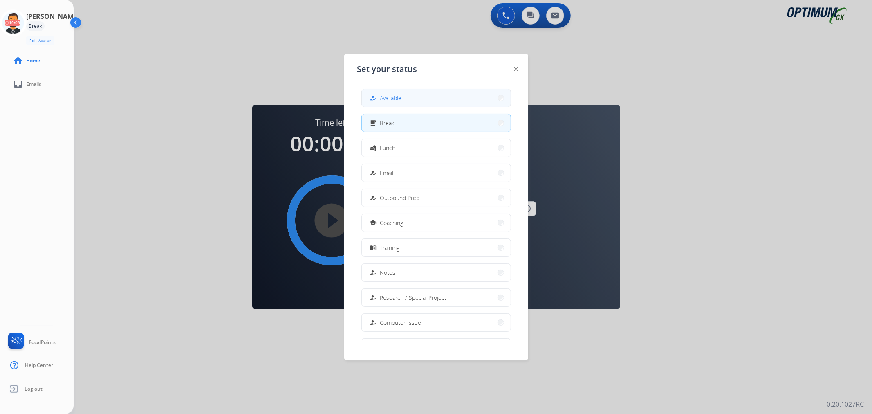
click at [374, 93] on div "how_to_reg" at bounding box center [374, 98] width 12 height 10
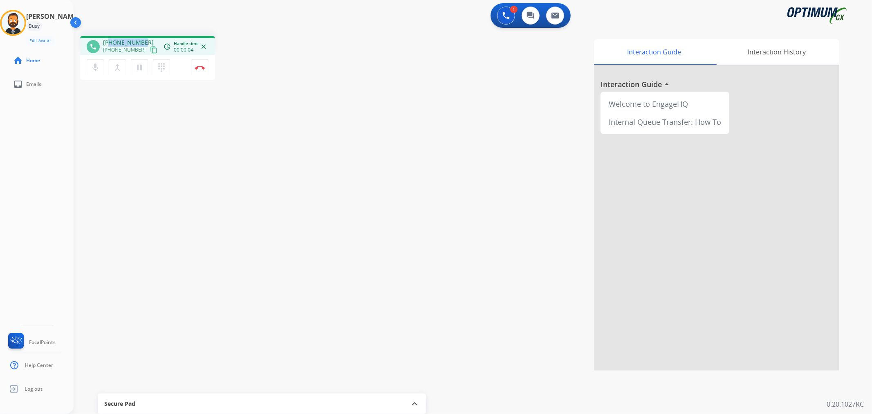
drag, startPoint x: 144, startPoint y: 41, endPoint x: 110, endPoint y: 38, distance: 33.6
click at [110, 38] on div "[PHONE_NUMBER] [PHONE_NUMBER] content_copy" at bounding box center [131, 46] width 56 height 16
click at [201, 66] on img at bounding box center [200, 67] width 10 height 4
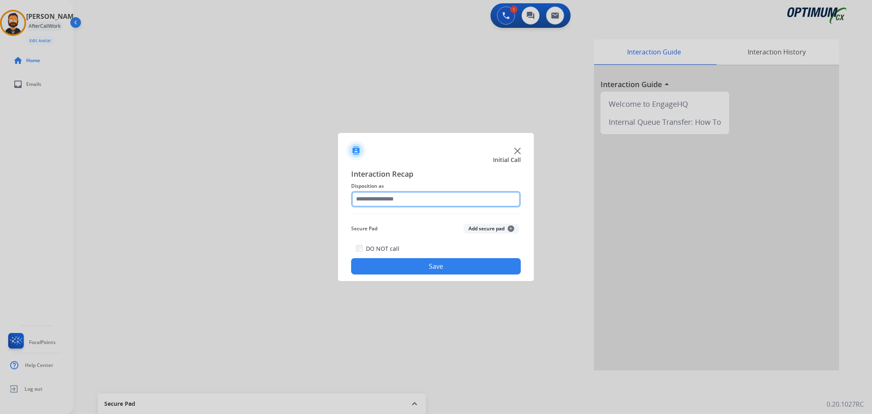
click at [378, 206] on input "text" at bounding box center [436, 199] width 170 height 16
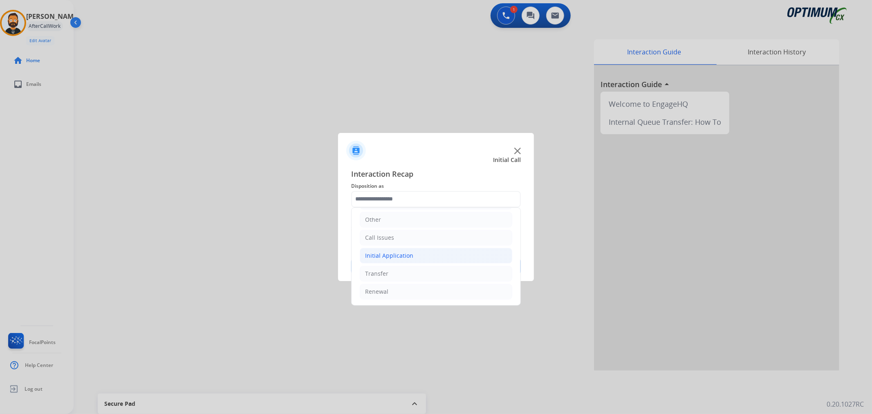
click at [394, 255] on div "Initial Application" at bounding box center [389, 255] width 48 height 8
click at [390, 291] on li "Renewal" at bounding box center [436, 292] width 152 height 16
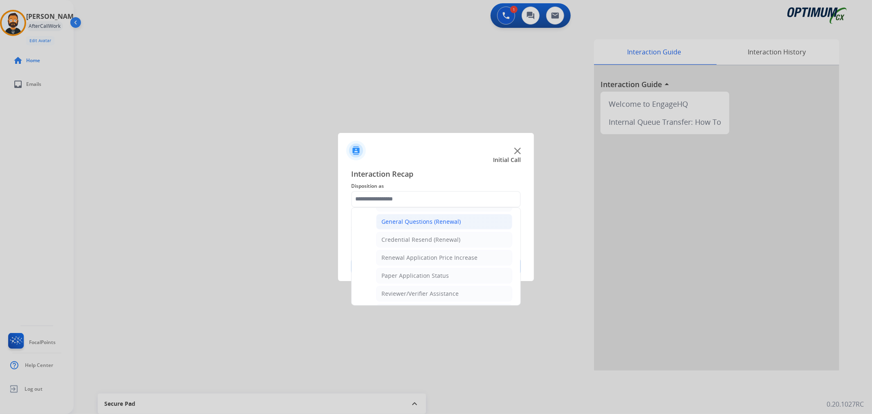
click at [422, 222] on div "General Questions (Renewal)" at bounding box center [420, 221] width 79 height 8
type input "**********"
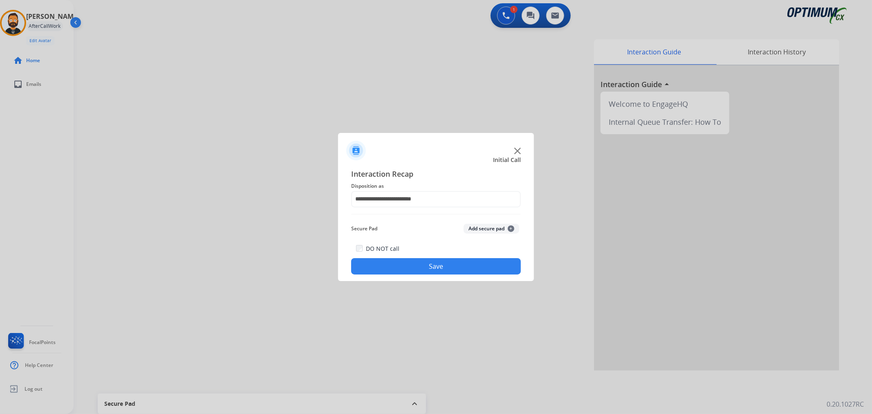
click at [415, 264] on button "Save" at bounding box center [436, 266] width 170 height 16
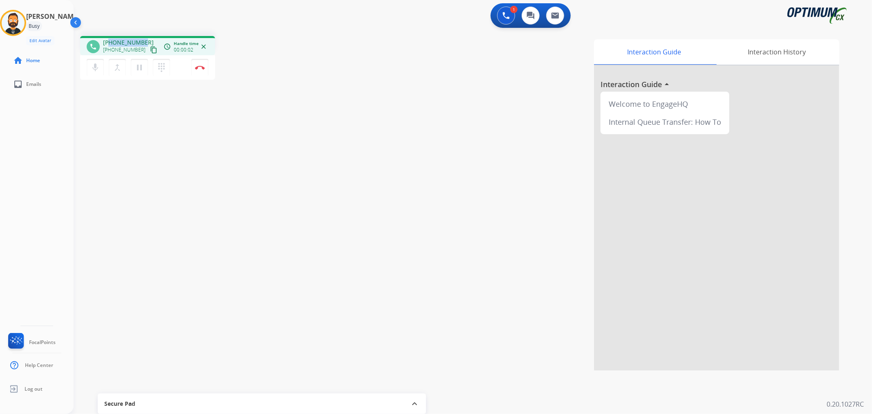
drag, startPoint x: 143, startPoint y: 41, endPoint x: 110, endPoint y: 40, distance: 34.0
click at [110, 40] on div "[PHONE_NUMBER] [PHONE_NUMBER] content_copy" at bounding box center [131, 46] width 56 height 16
click at [201, 63] on button "Disconnect" at bounding box center [199, 67] width 17 height 17
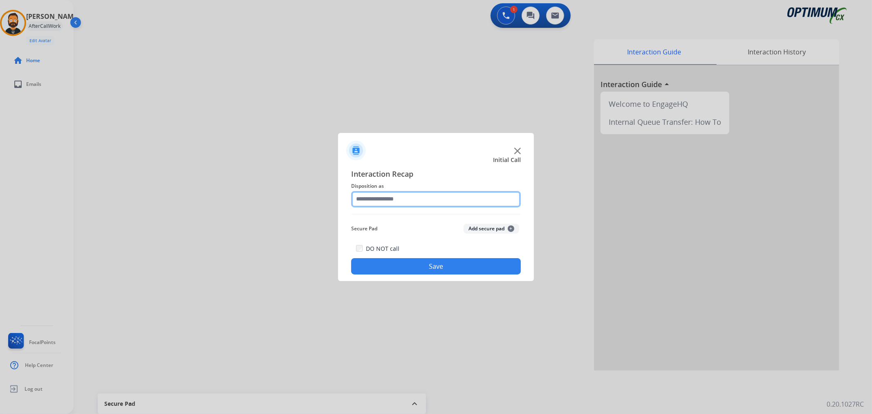
click at [397, 202] on input "text" at bounding box center [436, 199] width 170 height 16
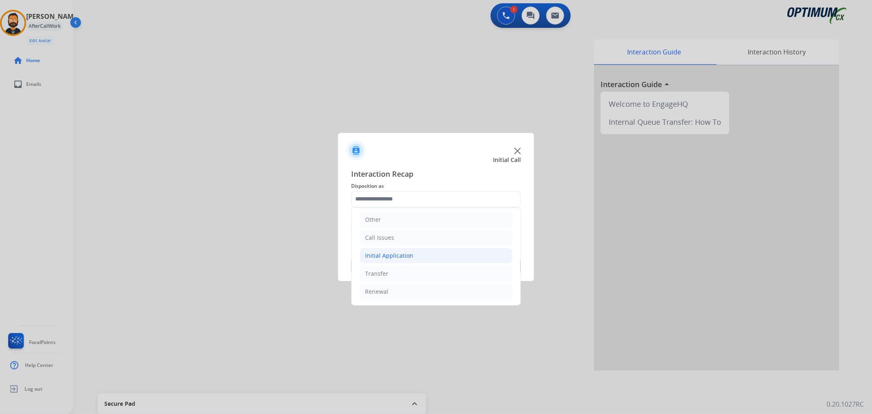
click at [398, 251] on div "Initial Application" at bounding box center [389, 255] width 48 height 8
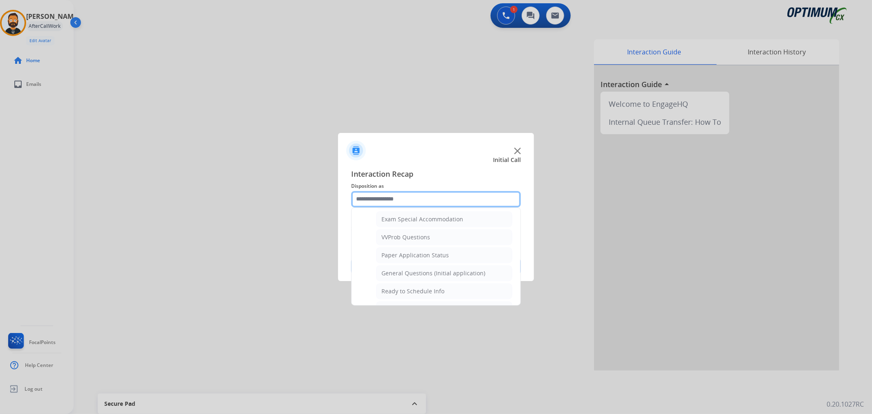
scroll to position [497, 0]
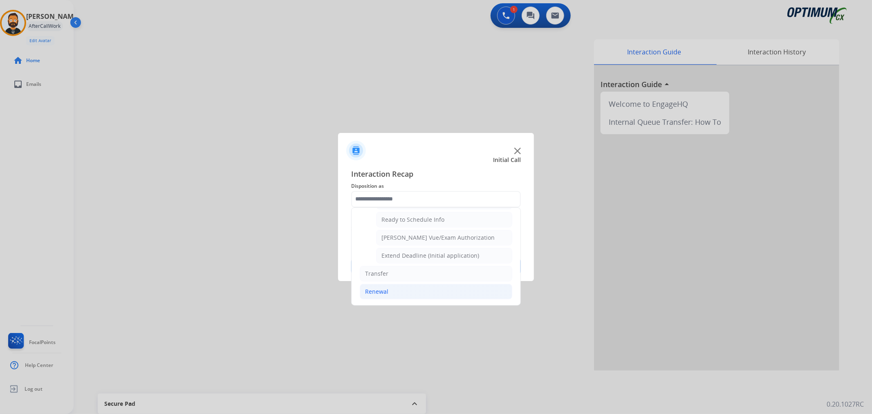
click at [390, 291] on li "Renewal" at bounding box center [436, 292] width 152 height 16
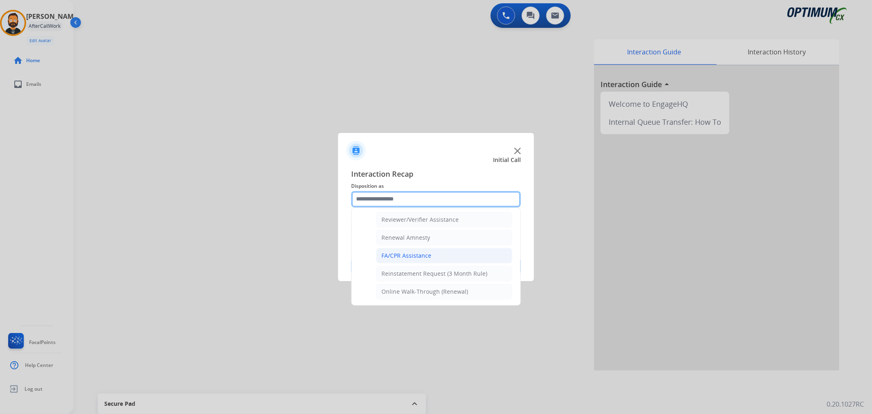
scroll to position [242, 0]
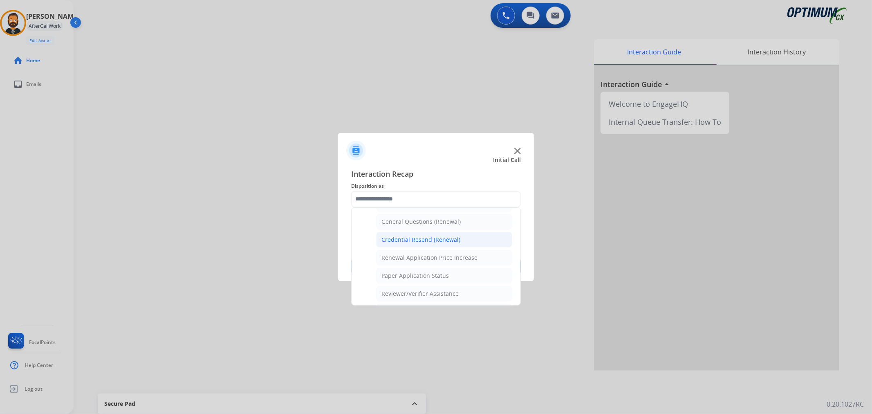
click at [410, 240] on div "Credential Resend (Renewal)" at bounding box center [420, 239] width 79 height 8
type input "**********"
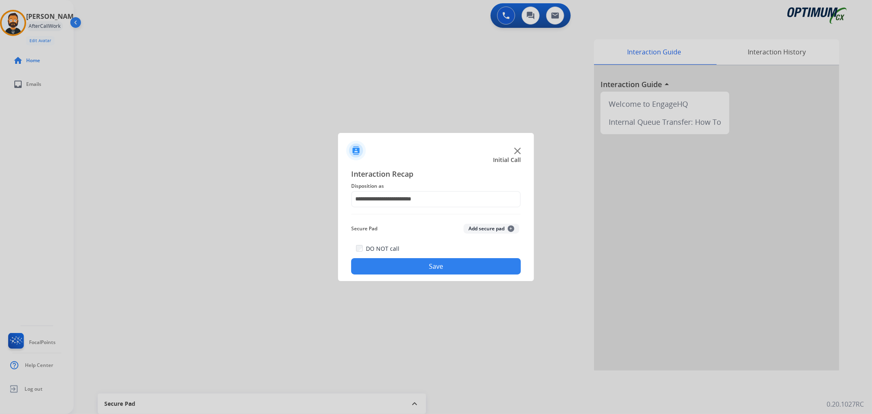
click at [403, 263] on button "Save" at bounding box center [436, 266] width 170 height 16
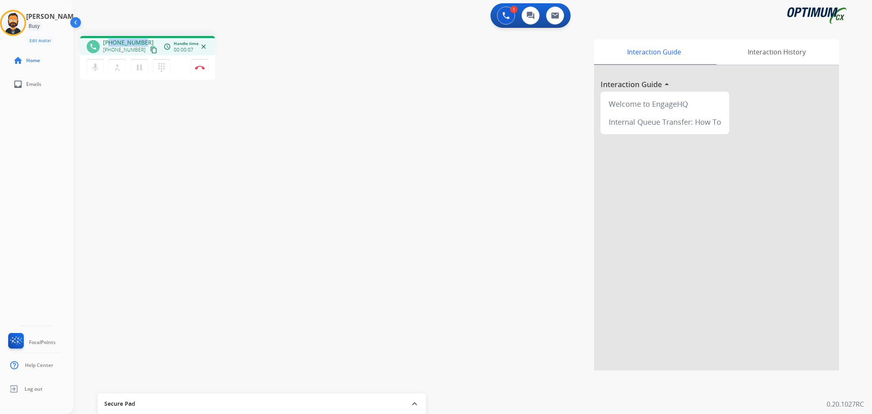
drag, startPoint x: 144, startPoint y: 38, endPoint x: 109, endPoint y: 40, distance: 35.6
click at [109, 40] on div "[PHONE_NUMBER] [PHONE_NUMBER] content_copy" at bounding box center [131, 46] width 56 height 16
click at [202, 67] on img at bounding box center [200, 67] width 10 height 4
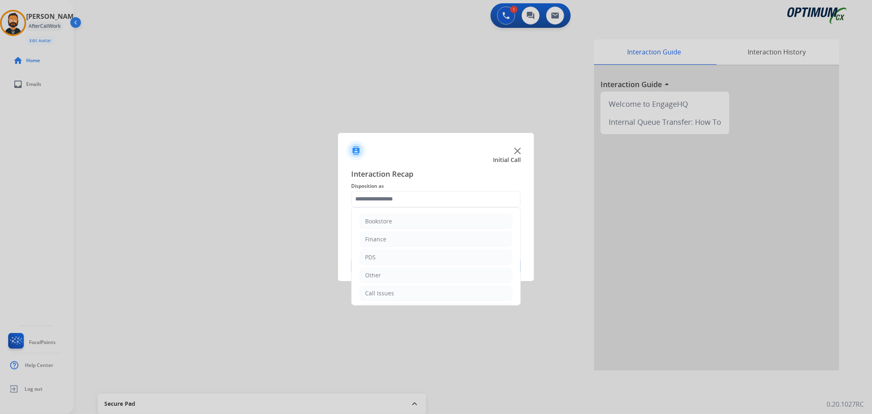
click at [372, 202] on input "text" at bounding box center [436, 199] width 170 height 16
click at [402, 285] on li "Renewal" at bounding box center [436, 292] width 152 height 16
click at [418, 217] on li "General Questions (Renewal)" at bounding box center [444, 222] width 136 height 16
type input "**********"
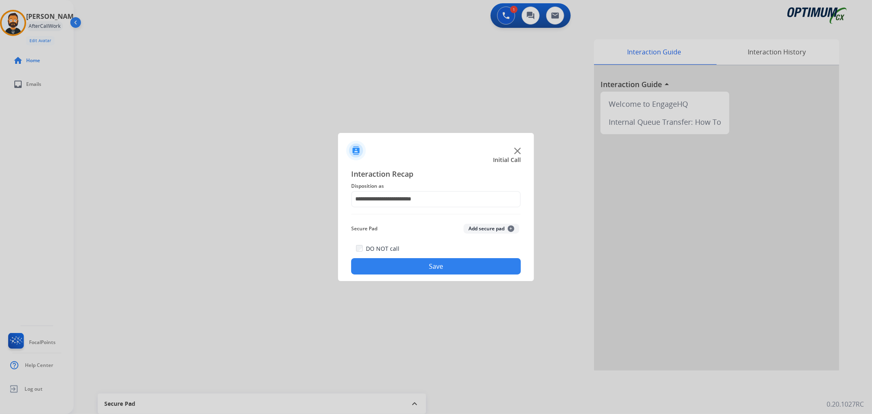
click at [425, 270] on button "Save" at bounding box center [436, 266] width 170 height 16
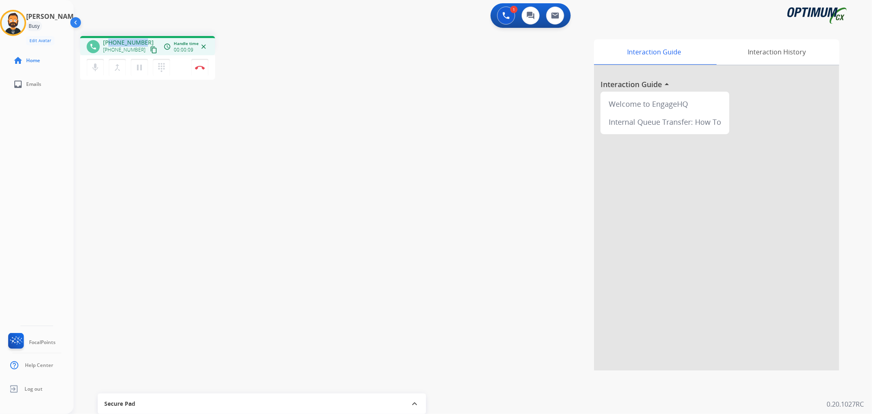
drag, startPoint x: 142, startPoint y: 39, endPoint x: 110, endPoint y: 40, distance: 31.9
click at [110, 40] on div "[PHONE_NUMBER] [PHONE_NUMBER] content_copy" at bounding box center [131, 46] width 56 height 16
click at [202, 69] on button "Disconnect" at bounding box center [199, 67] width 17 height 17
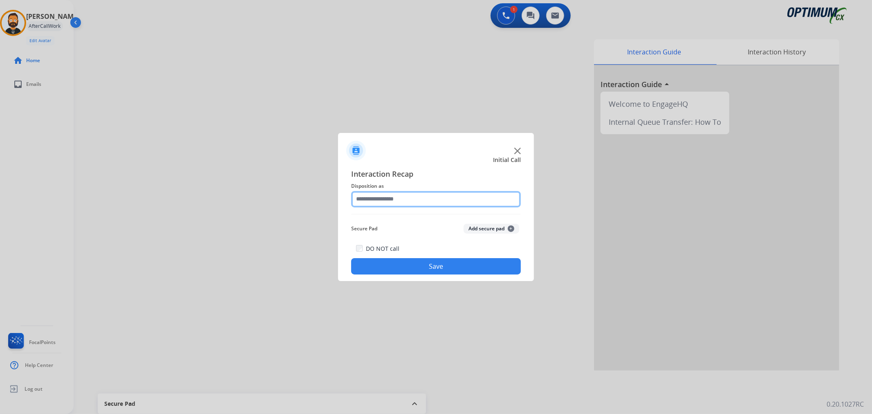
click at [442, 205] on input "text" at bounding box center [436, 199] width 170 height 16
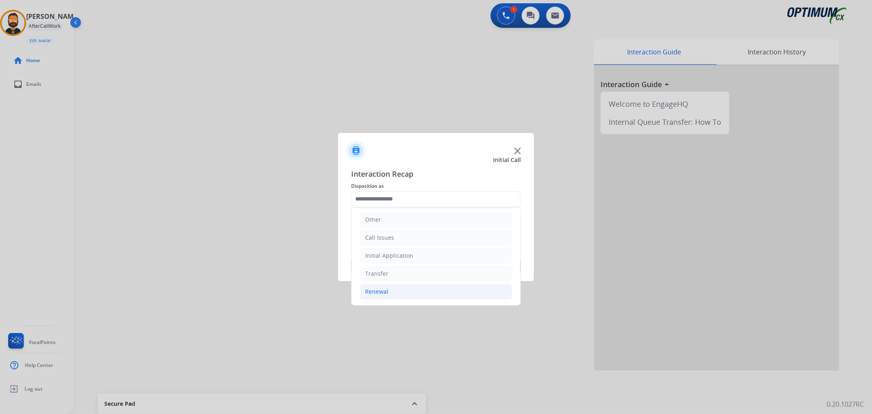
click at [389, 289] on li "Renewal" at bounding box center [436, 292] width 152 height 16
click at [411, 222] on div "General Questions (Renewal)" at bounding box center [420, 221] width 79 height 8
type input "**********"
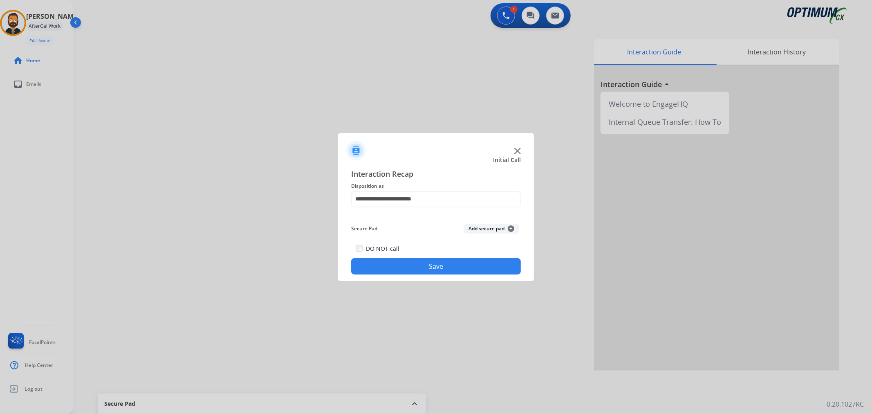
click at [424, 252] on div "DO NOT call Save" at bounding box center [436, 258] width 170 height 31
click at [422, 260] on button "Save" at bounding box center [436, 266] width 170 height 16
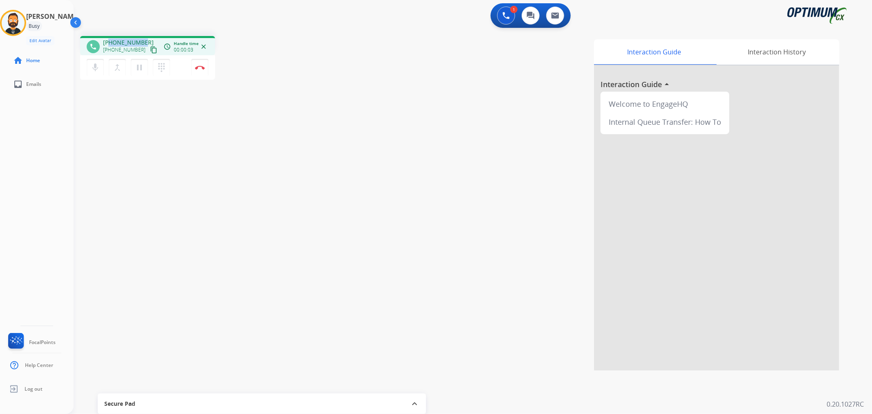
drag, startPoint x: 142, startPoint y: 38, endPoint x: 111, endPoint y: 42, distance: 31.7
click at [111, 42] on div "phone [PHONE_NUMBER] [PHONE_NUMBER] content_copy access_time Call metrics Queue…" at bounding box center [147, 45] width 135 height 19
click at [201, 68] on img at bounding box center [200, 67] width 10 height 4
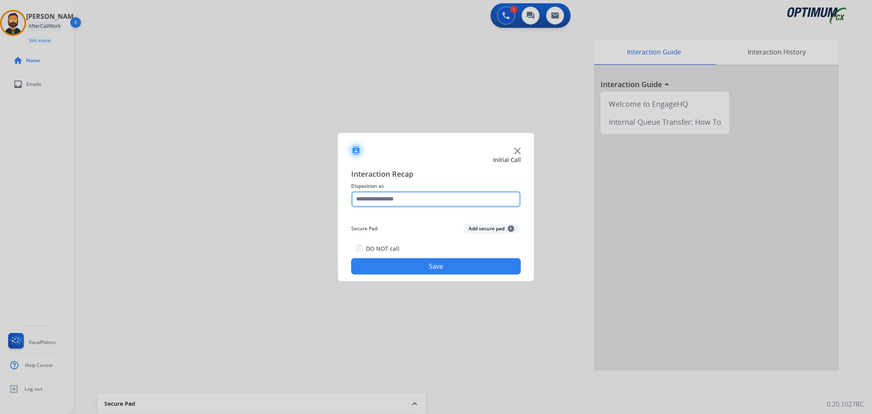
click at [410, 193] on input "text" at bounding box center [436, 199] width 170 height 16
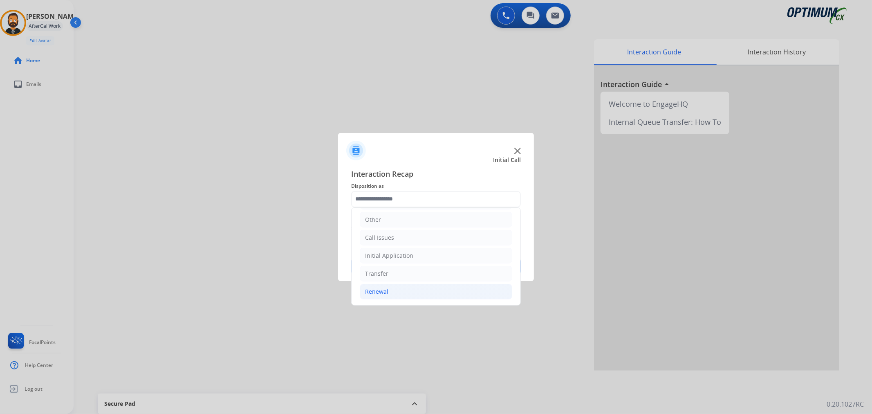
click at [390, 288] on li "Renewal" at bounding box center [436, 292] width 152 height 16
click at [420, 225] on div "General Questions (Renewal)" at bounding box center [420, 221] width 79 height 8
type input "**********"
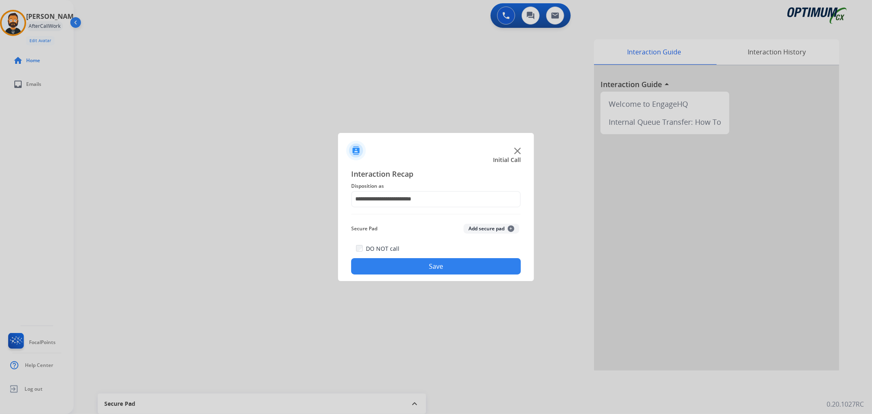
click at [416, 265] on button "Save" at bounding box center [436, 266] width 170 height 16
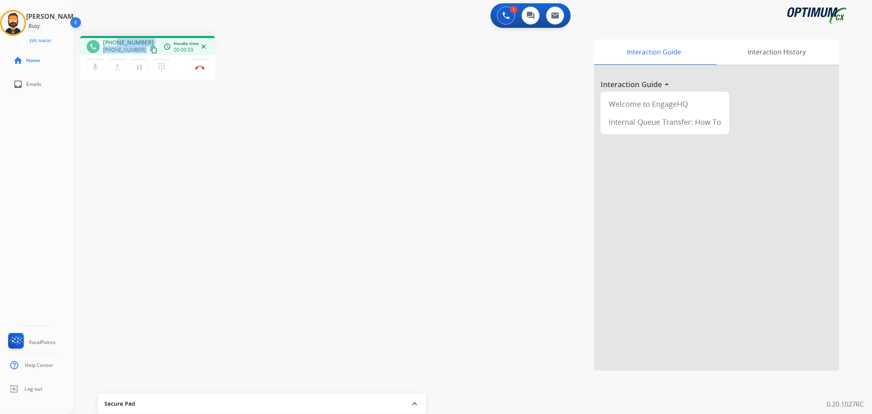
drag, startPoint x: 141, startPoint y: 40, endPoint x: 118, endPoint y: 27, distance: 26.7
click at [115, 41] on div "[PHONE_NUMBER] [PHONE_NUMBER] content_copy" at bounding box center [131, 46] width 56 height 16
click at [118, 27] on div "1 Voice Interactions 0 Chat Interactions 0 Email Interactions" at bounding box center [467, 16] width 769 height 26
drag, startPoint x: 141, startPoint y: 41, endPoint x: 109, endPoint y: 42, distance: 32.3
click at [109, 42] on span "[PHONE_NUMBER]" at bounding box center [128, 42] width 51 height 8
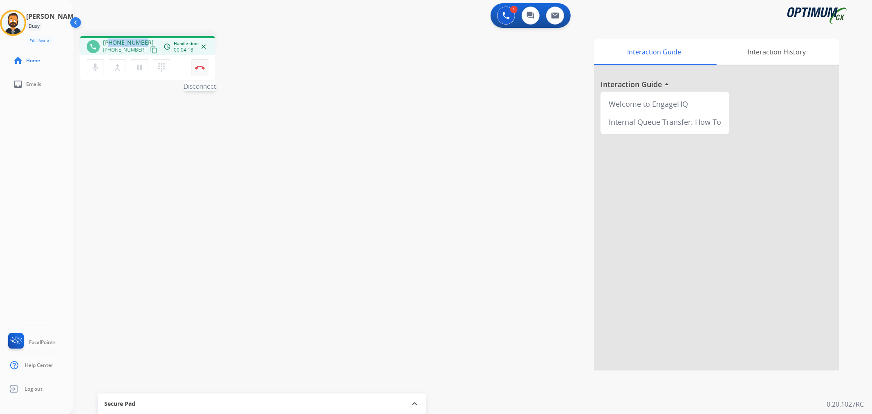
click at [204, 71] on button "Disconnect" at bounding box center [199, 67] width 17 height 17
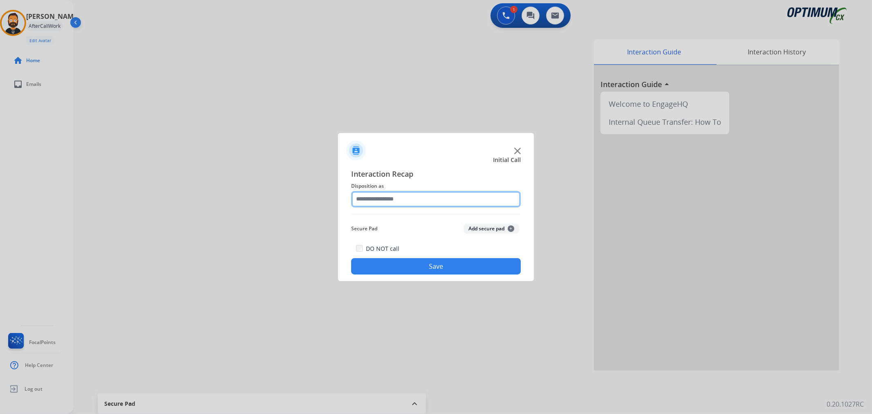
click at [421, 207] on div at bounding box center [436, 199] width 170 height 16
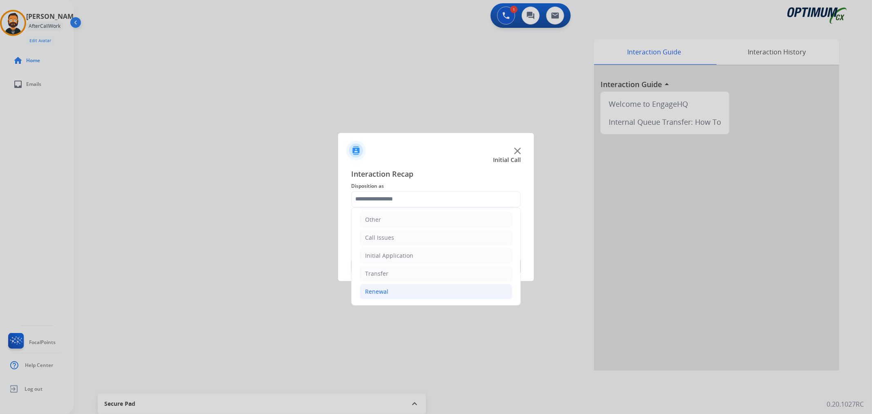
click at [387, 285] on li "Renewal" at bounding box center [436, 292] width 152 height 16
click at [409, 239] on div "Credential Resend (Renewal)" at bounding box center [420, 239] width 79 height 8
type input "**********"
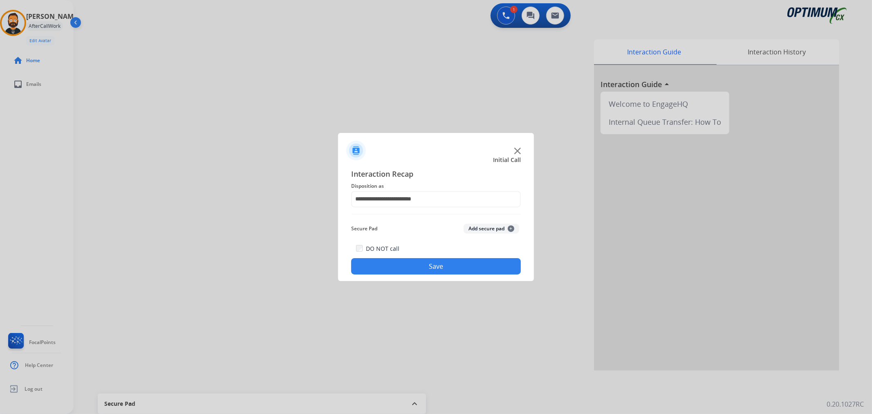
click at [411, 261] on button "Save" at bounding box center [436, 266] width 170 height 16
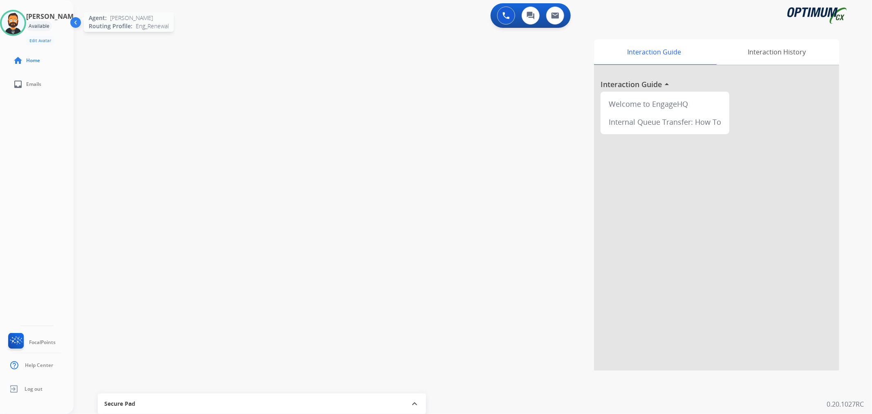
click at [18, 34] on div at bounding box center [13, 23] width 26 height 26
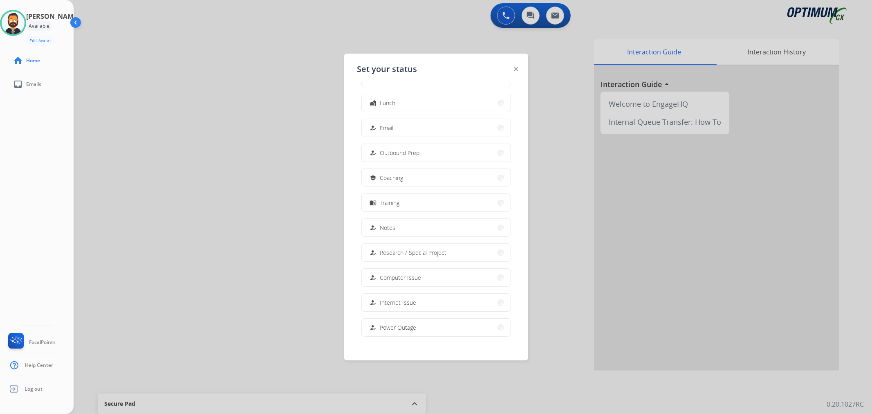
scroll to position [76, 0]
click at [385, 320] on span "Offline" at bounding box center [388, 320] width 17 height 9
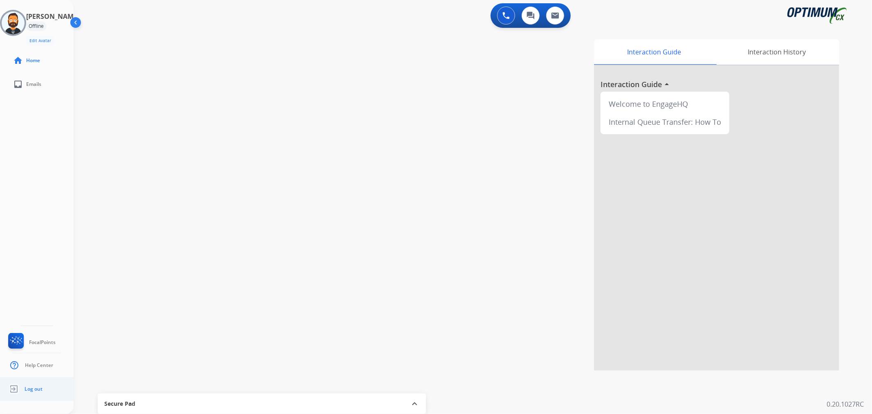
click at [21, 391] on img at bounding box center [14, 389] width 15 height 16
